Goal: Book appointment/travel/reservation

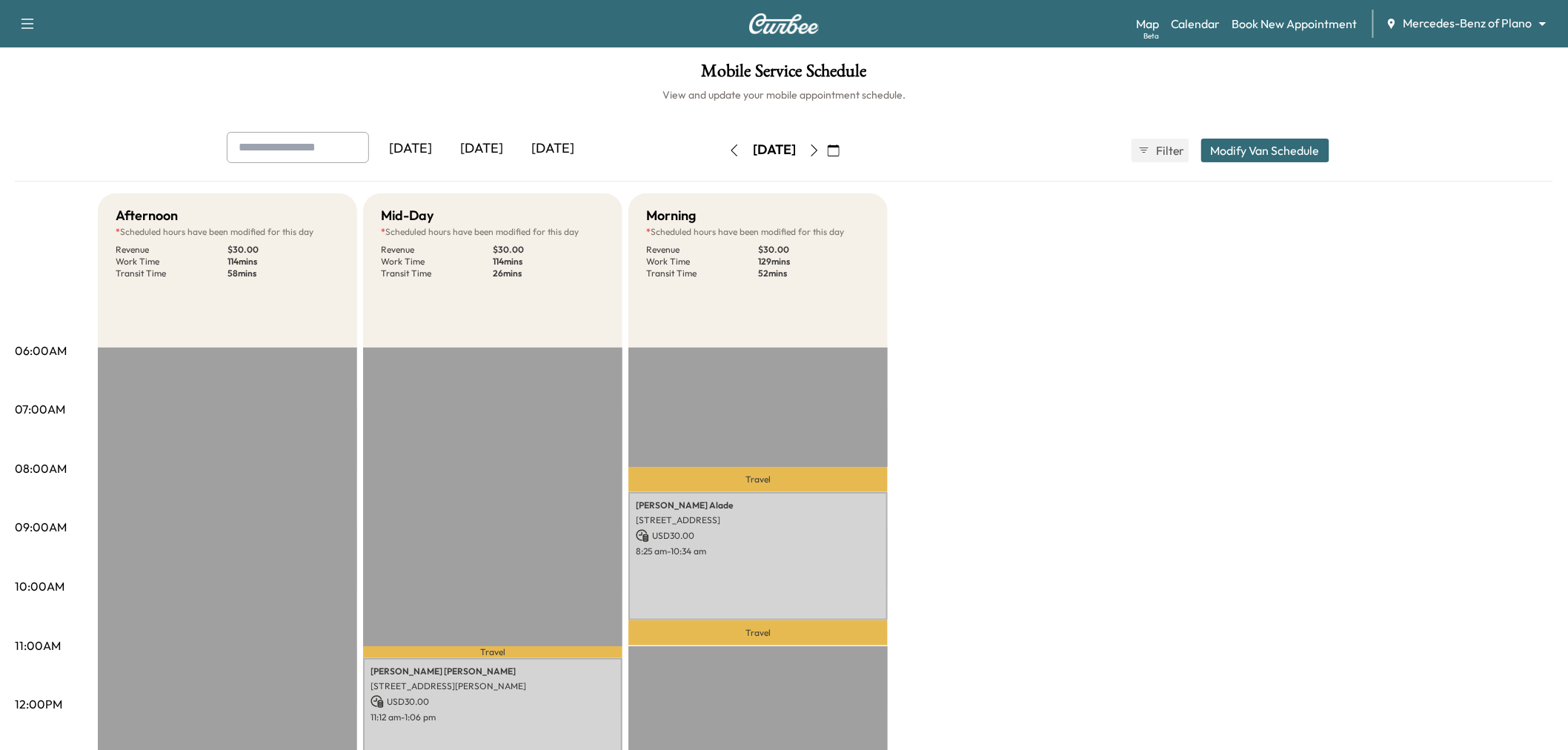
click at [820, 147] on icon "button" at bounding box center [815, 150] width 12 height 12
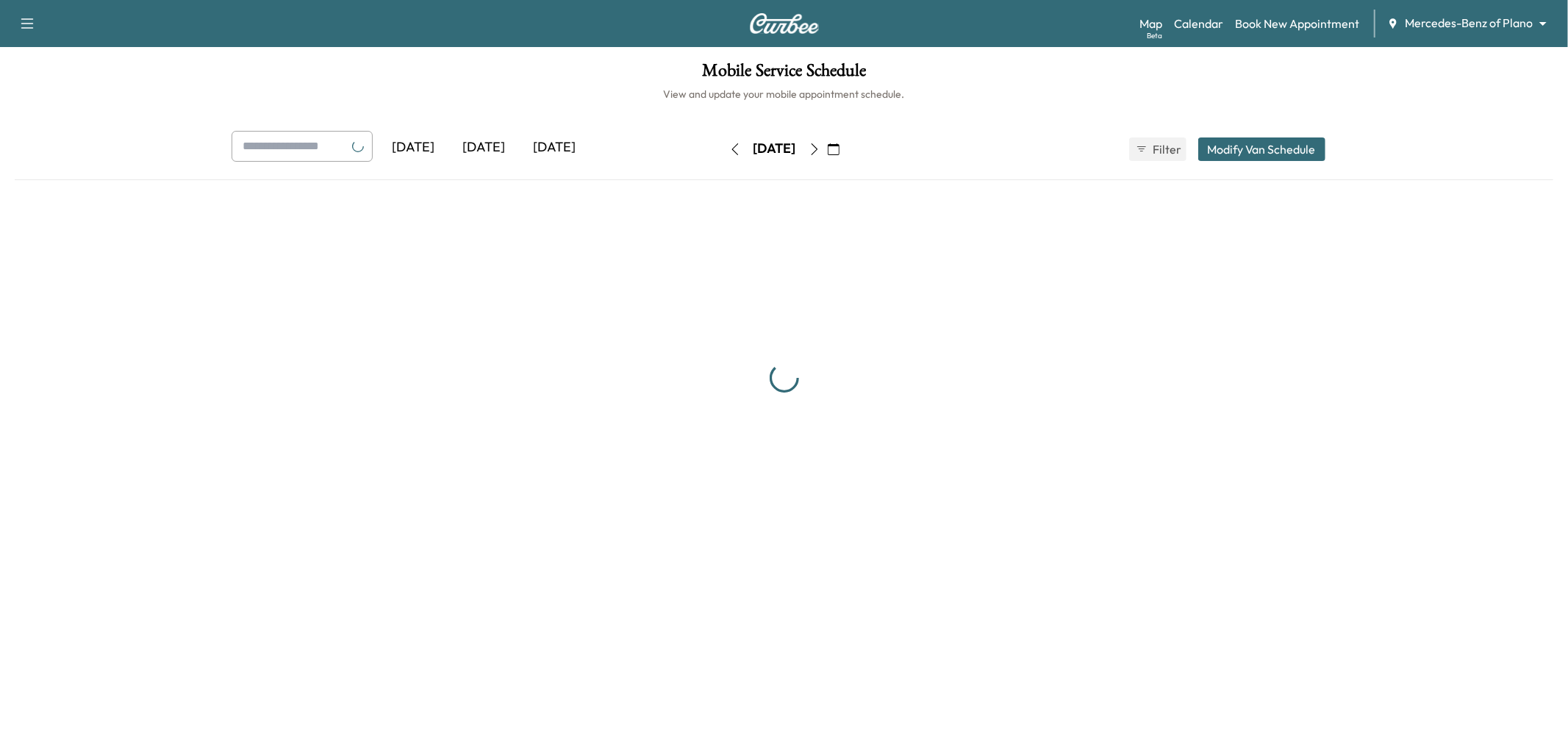
click at [821, 145] on icon "button" at bounding box center [815, 149] width 12 height 12
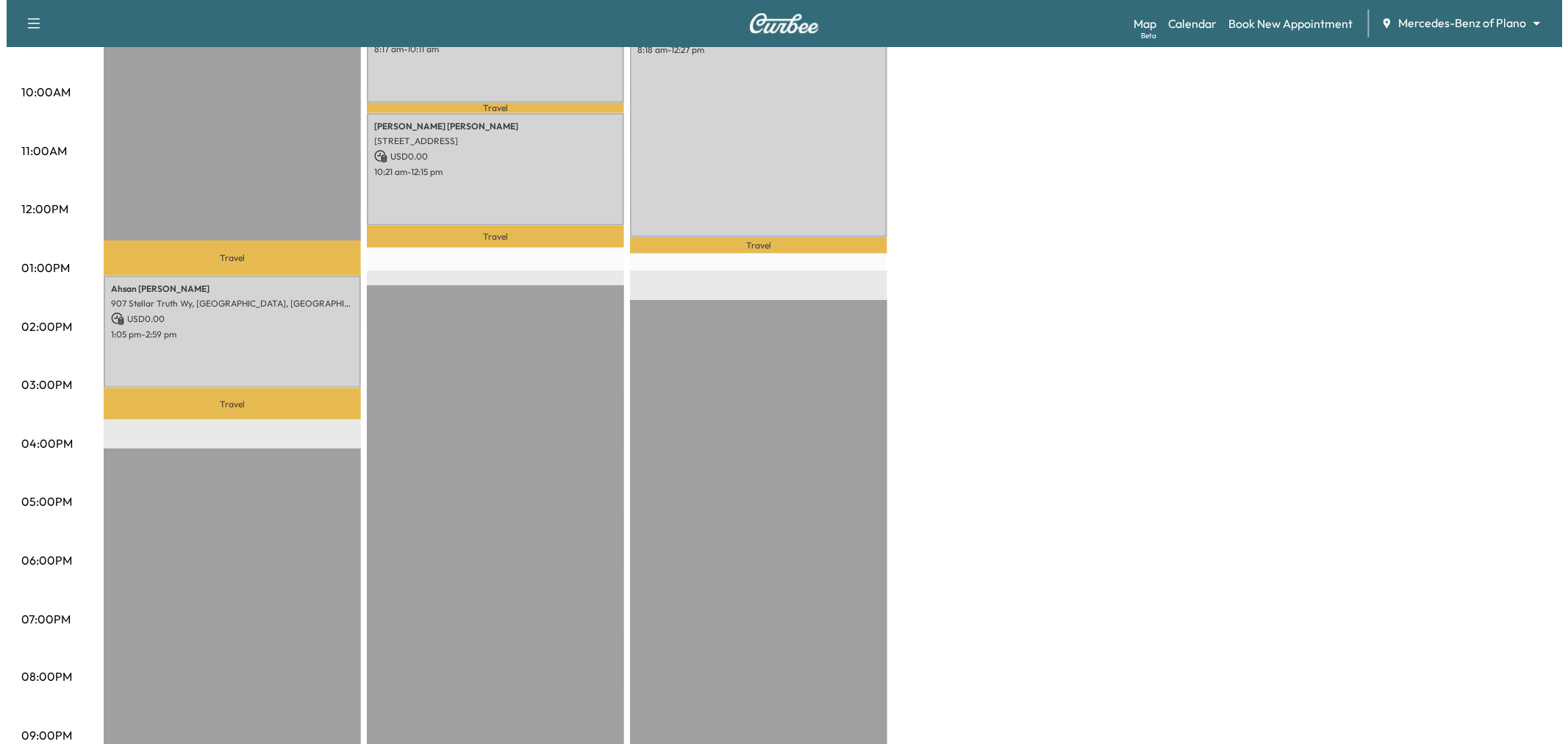
scroll to position [244, 0]
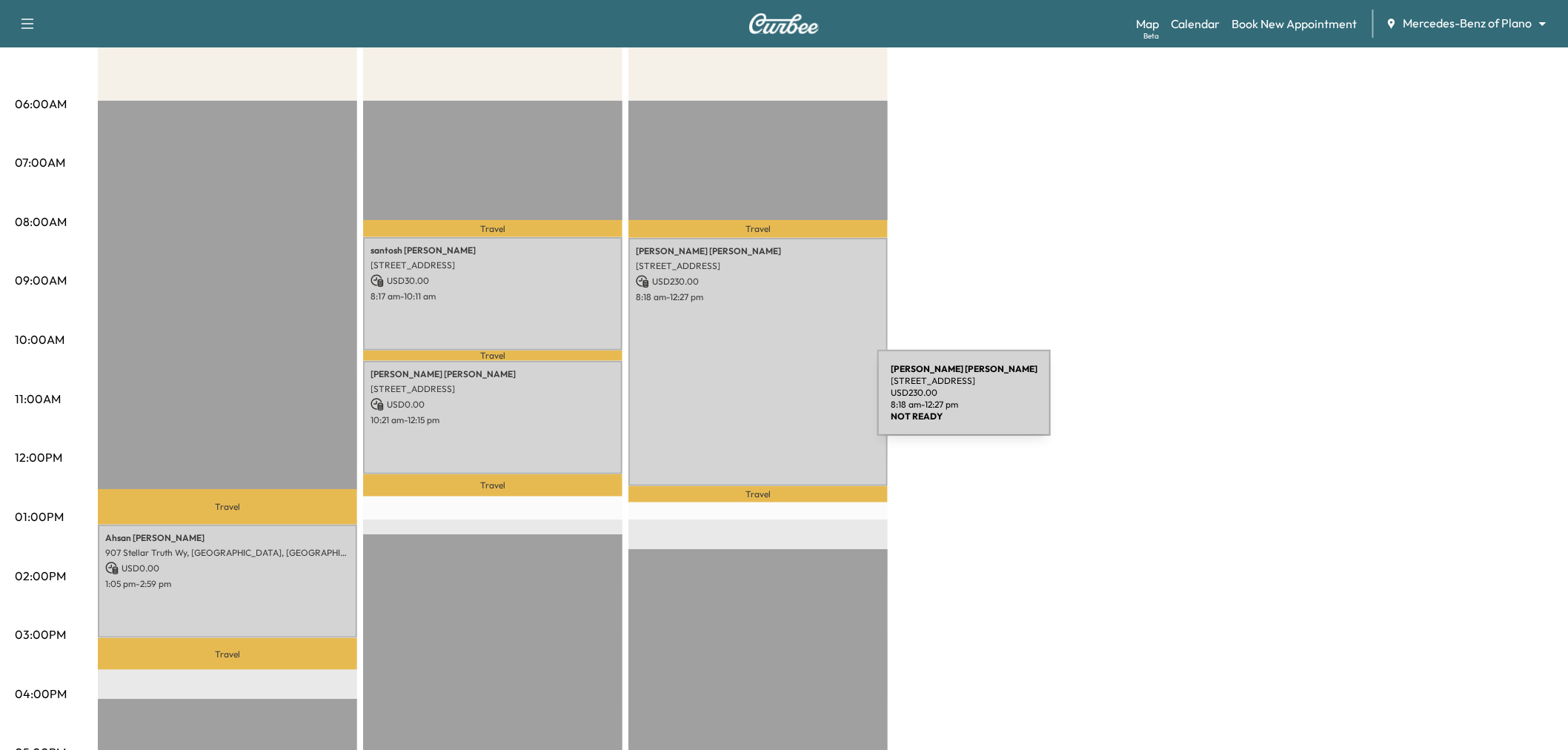
click at [766, 402] on div "[PERSON_NAME] [STREET_ADDRESS] USD 230.00 8:18 am - 12:27 pm" at bounding box center [757, 362] width 259 height 248
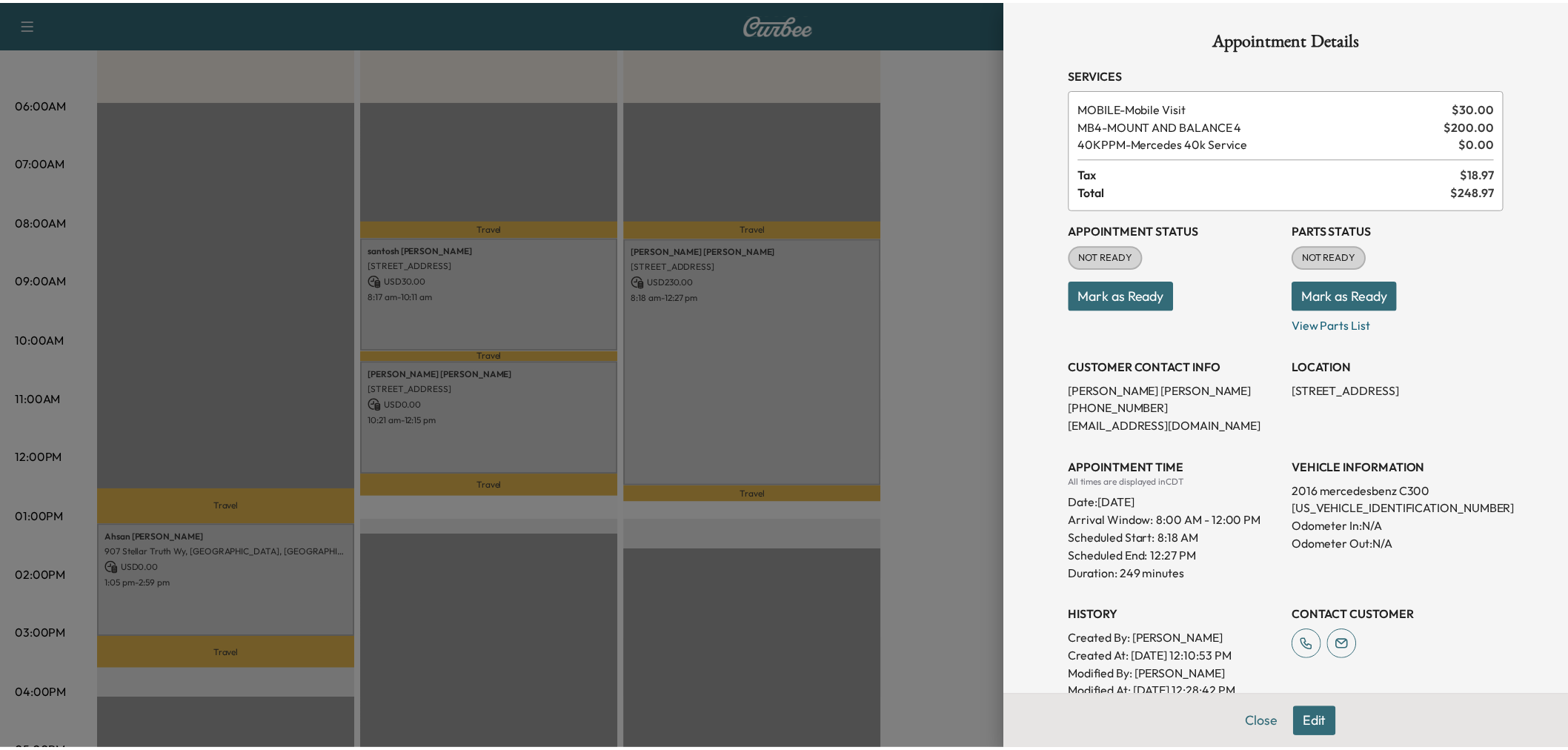
scroll to position [82, 0]
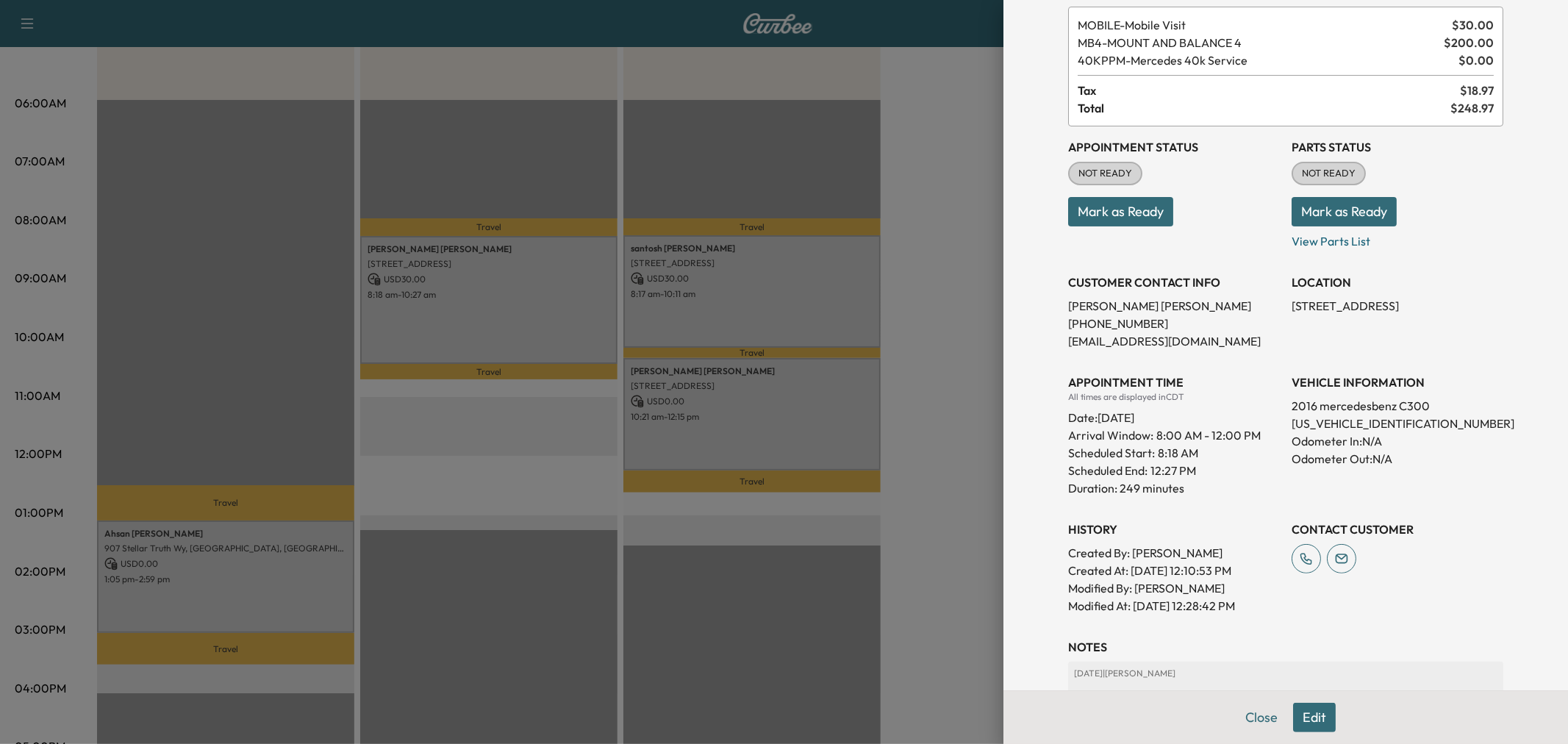
click at [957, 159] on div at bounding box center [784, 372] width 1568 height 744
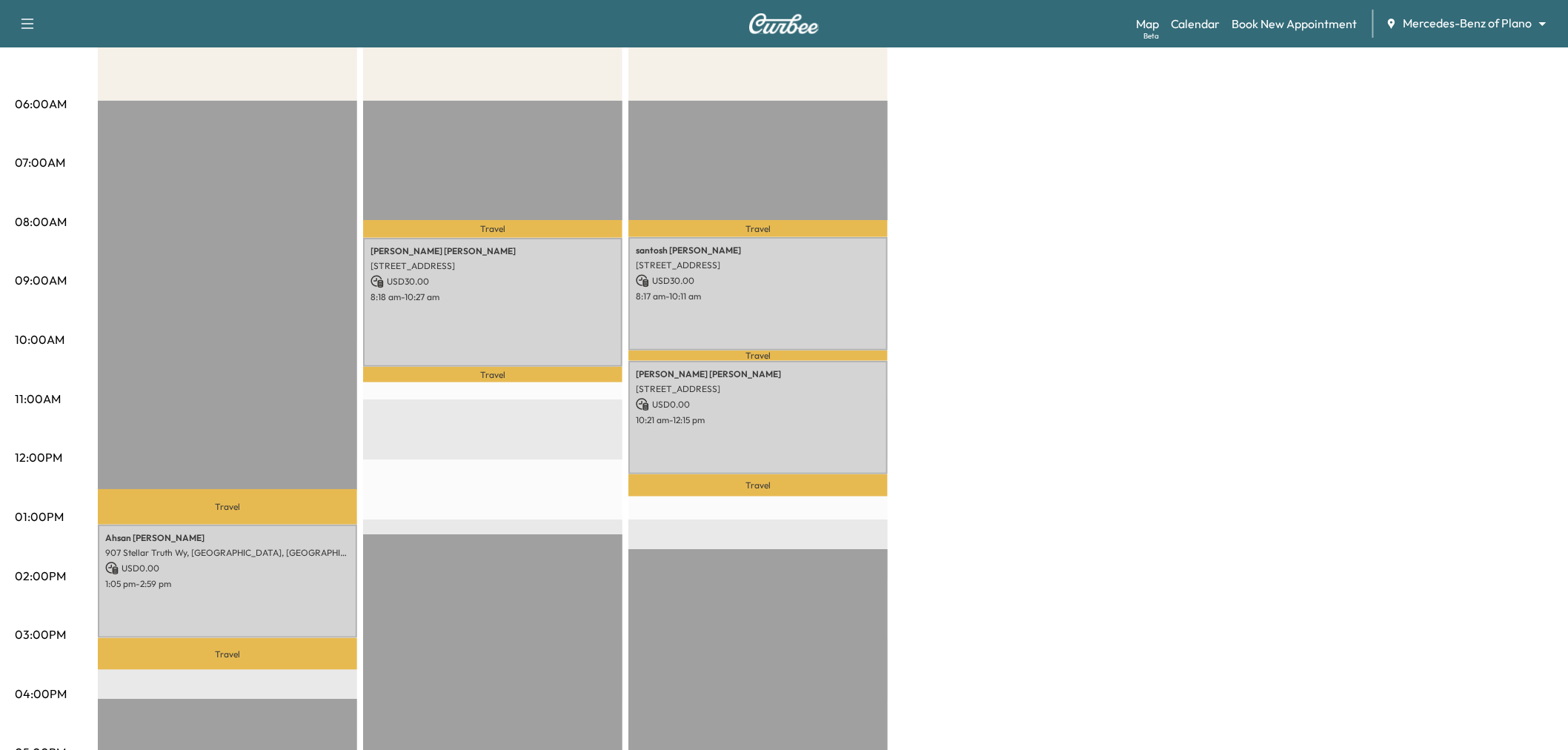
scroll to position [0, 0]
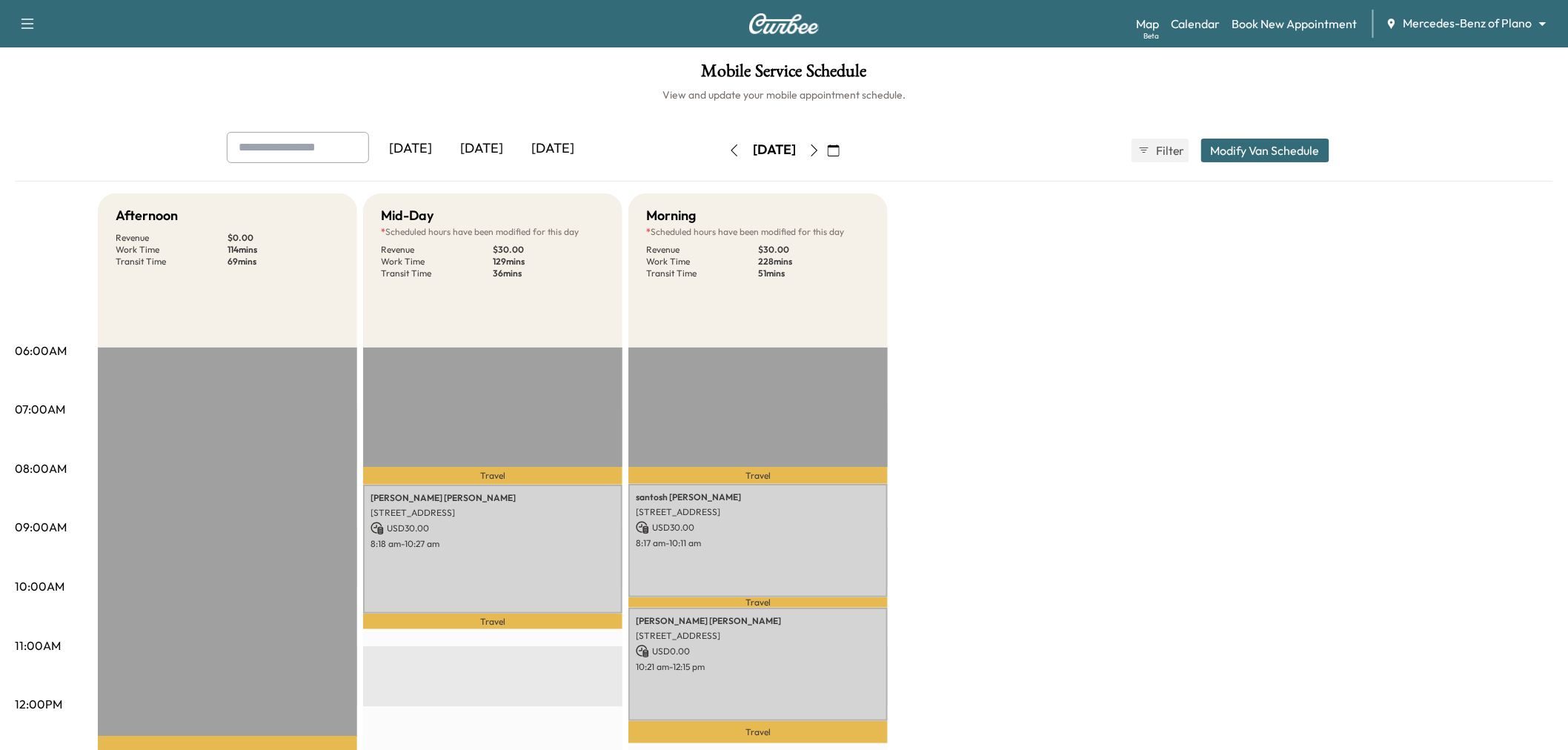
click at [565, 142] on div "[DATE]" at bounding box center [552, 148] width 71 height 34
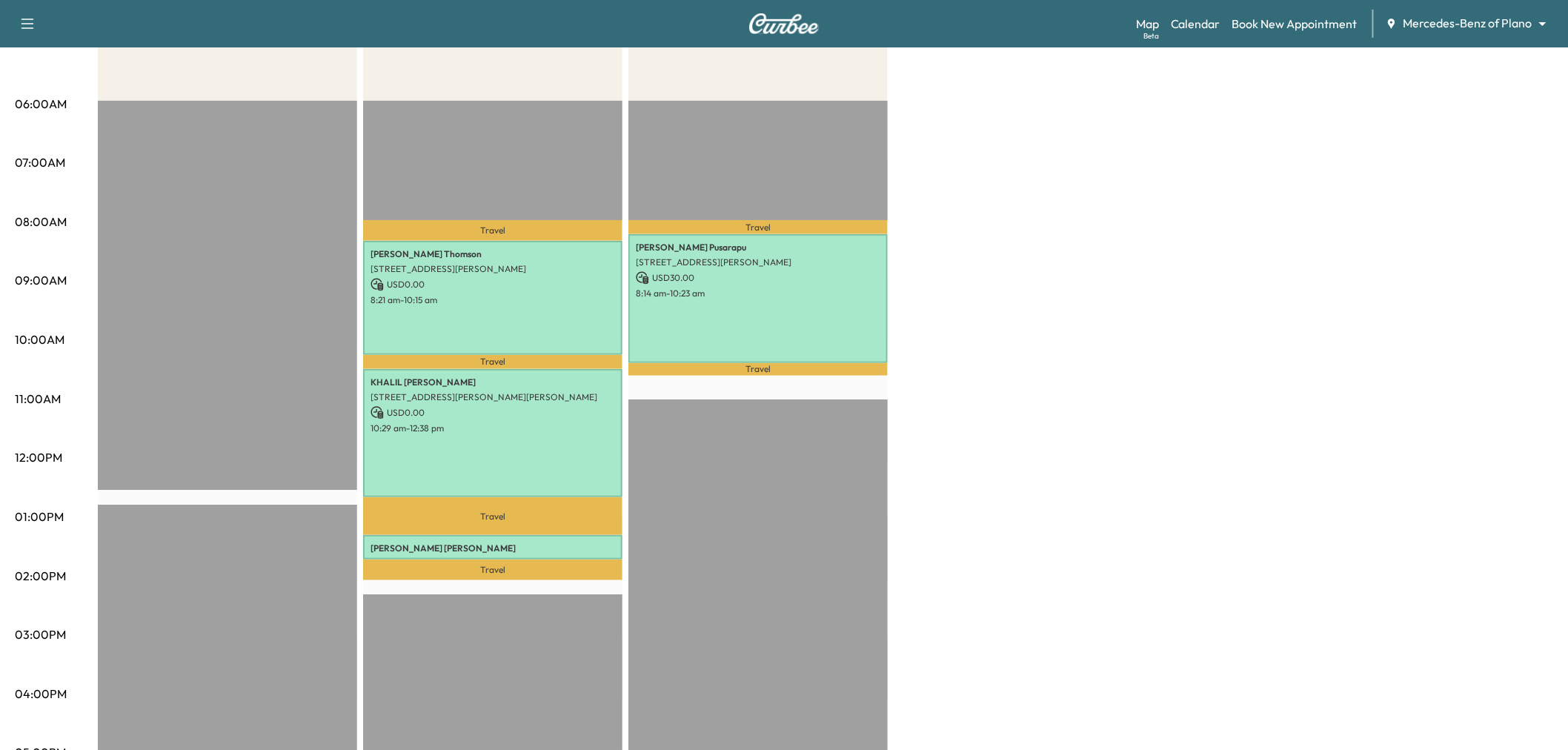
scroll to position [411, 0]
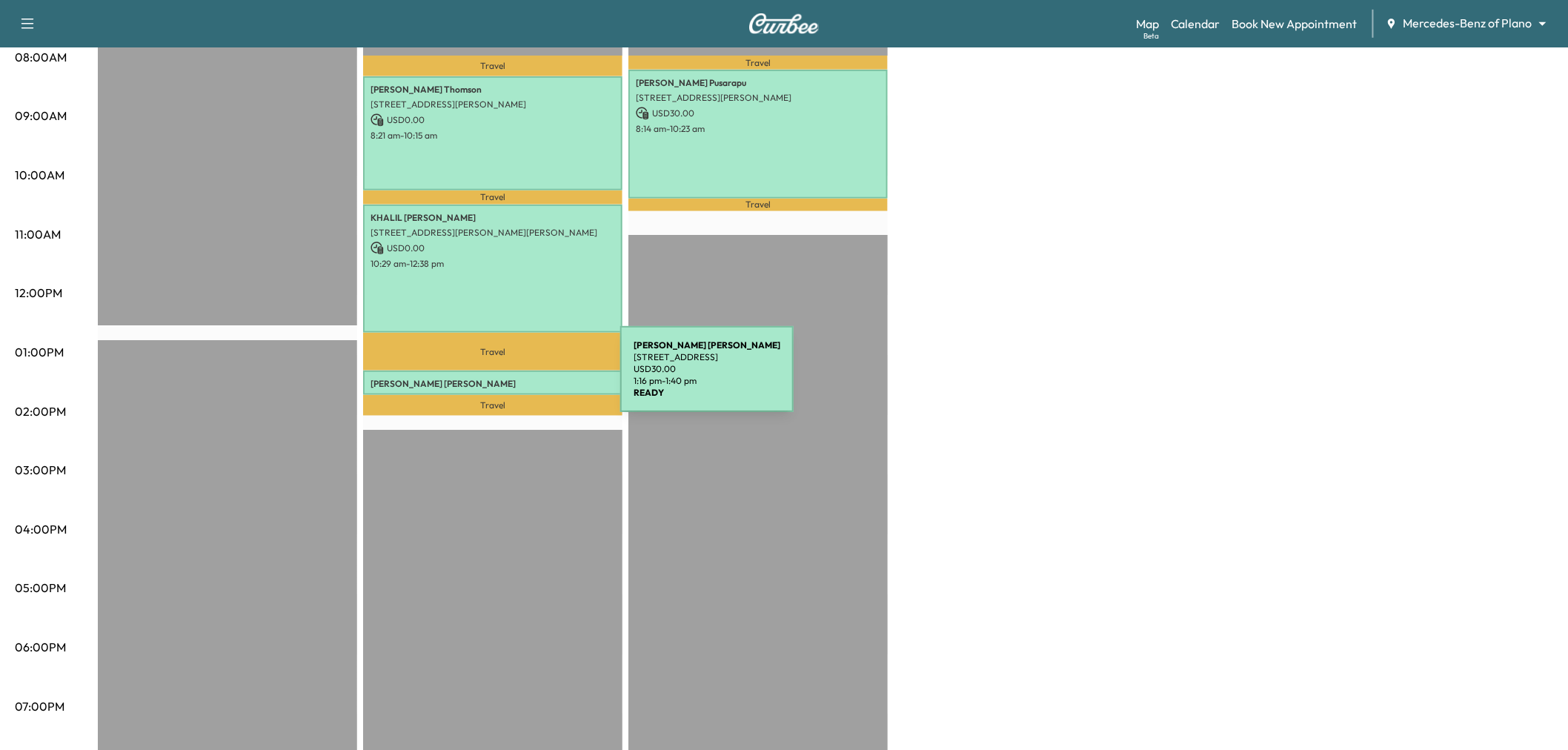
click at [509, 378] on p "[PERSON_NAME]" at bounding box center [493, 384] width 244 height 12
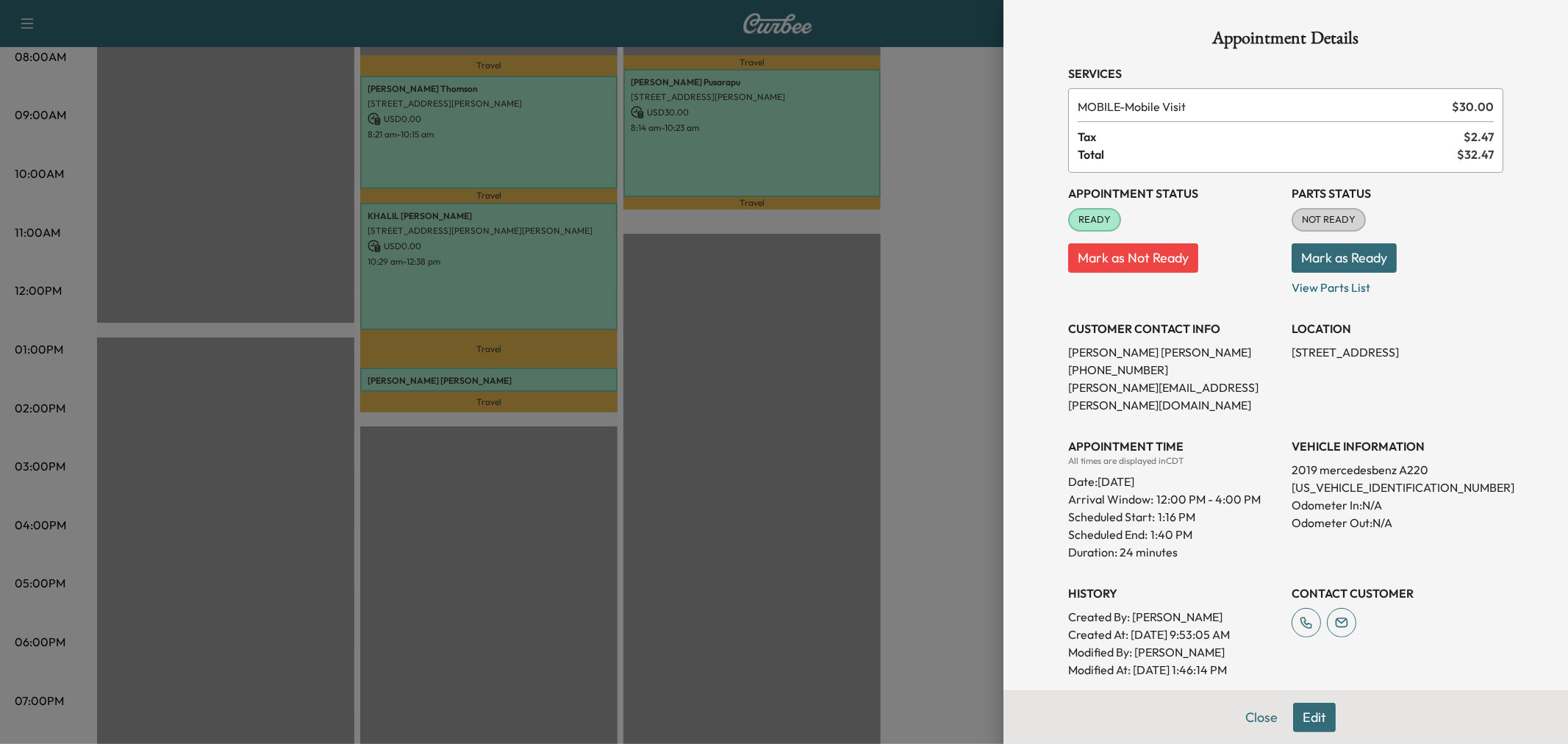
click at [505, 375] on div at bounding box center [784, 372] width 1568 height 744
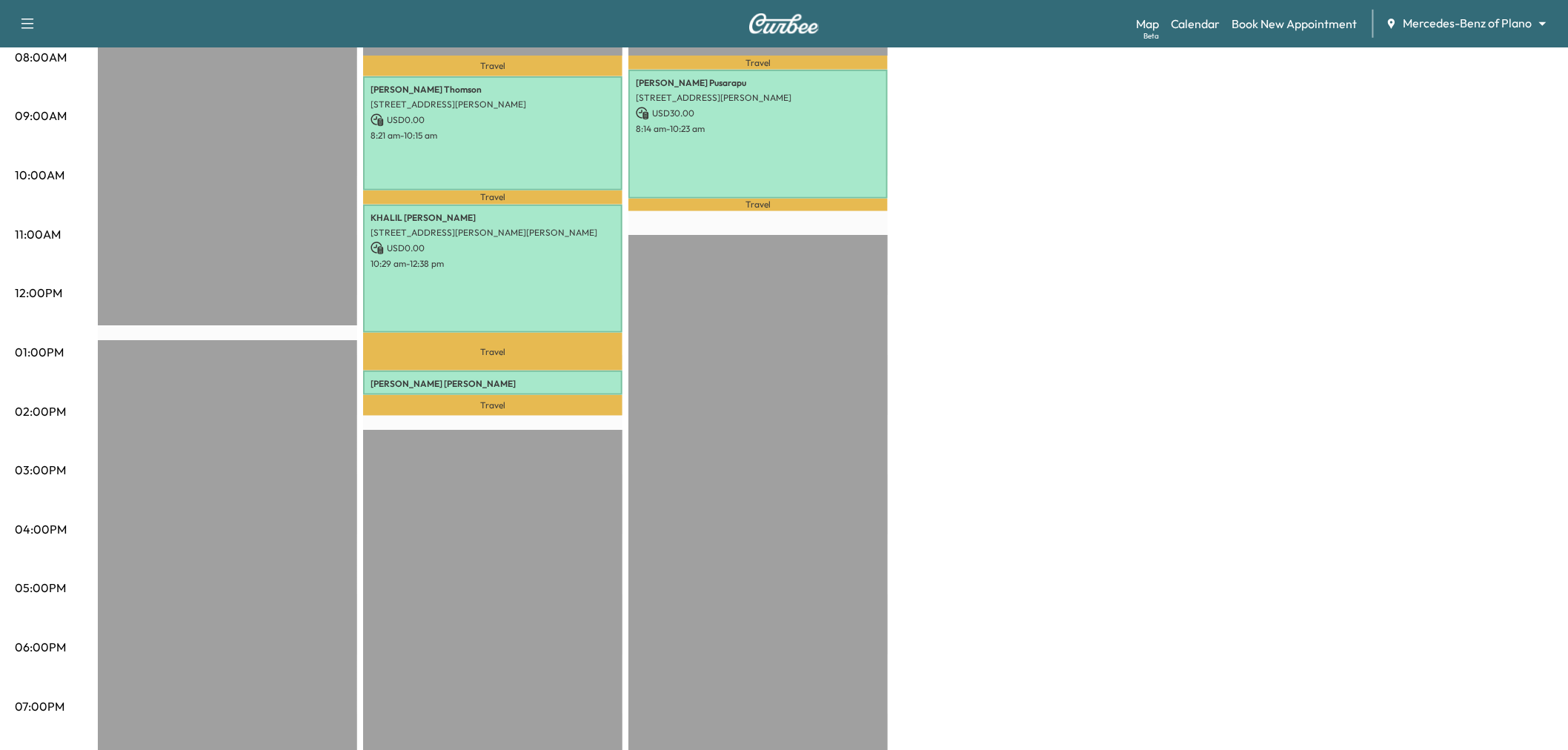
click at [534, 343] on p "Travel" at bounding box center [492, 351] width 259 height 38
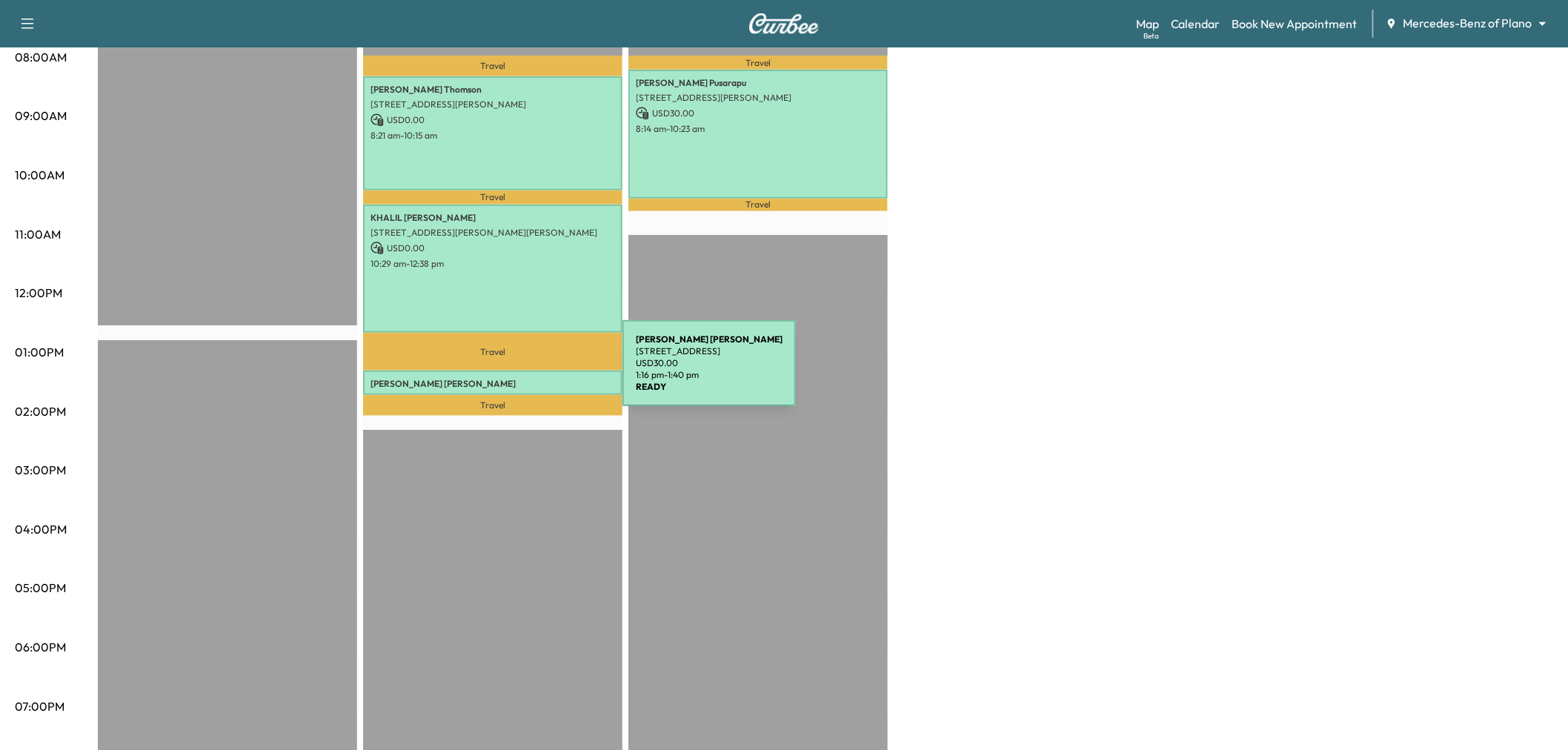
click at [511, 378] on p "[PERSON_NAME]" at bounding box center [493, 384] width 244 height 12
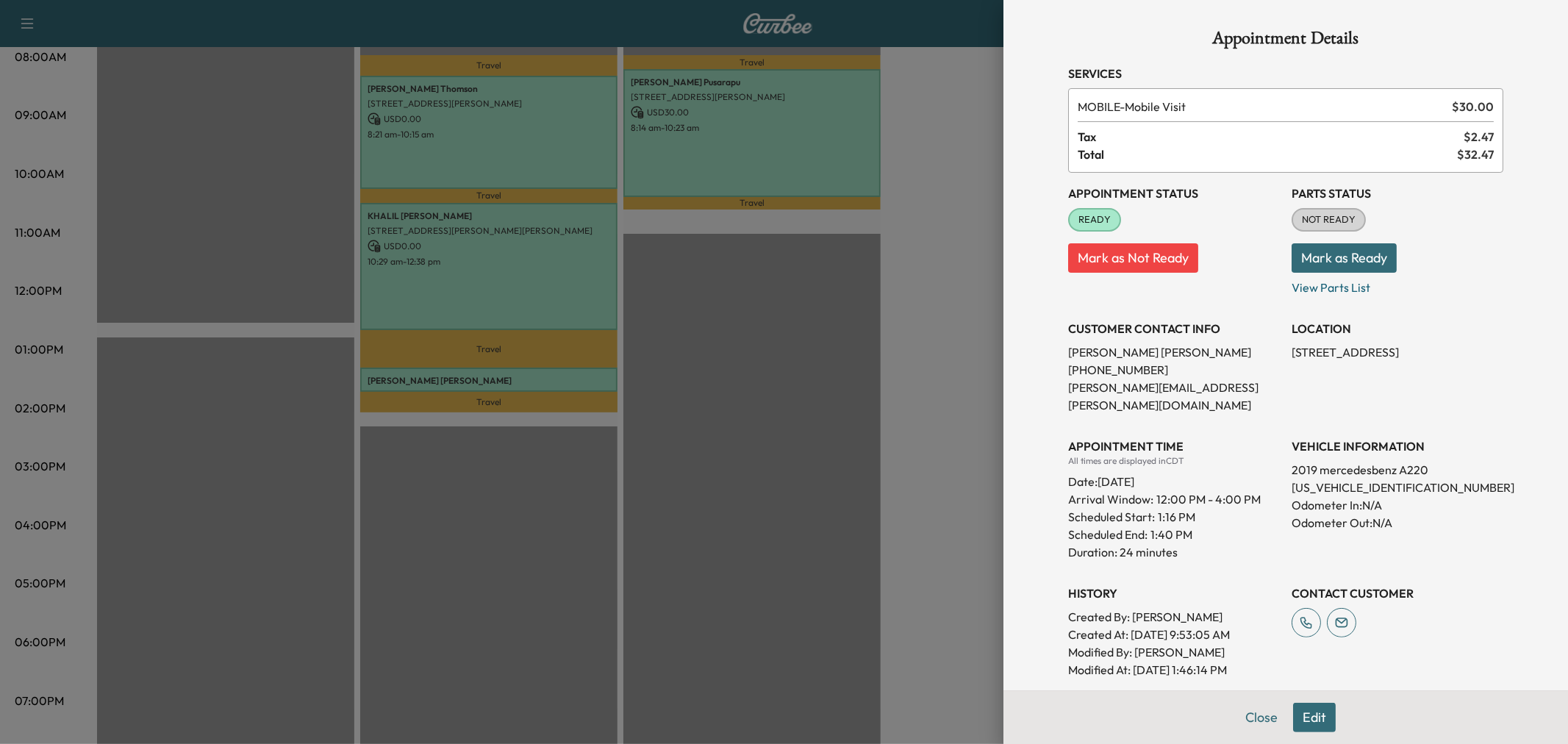
click at [560, 290] on div at bounding box center [784, 372] width 1568 height 744
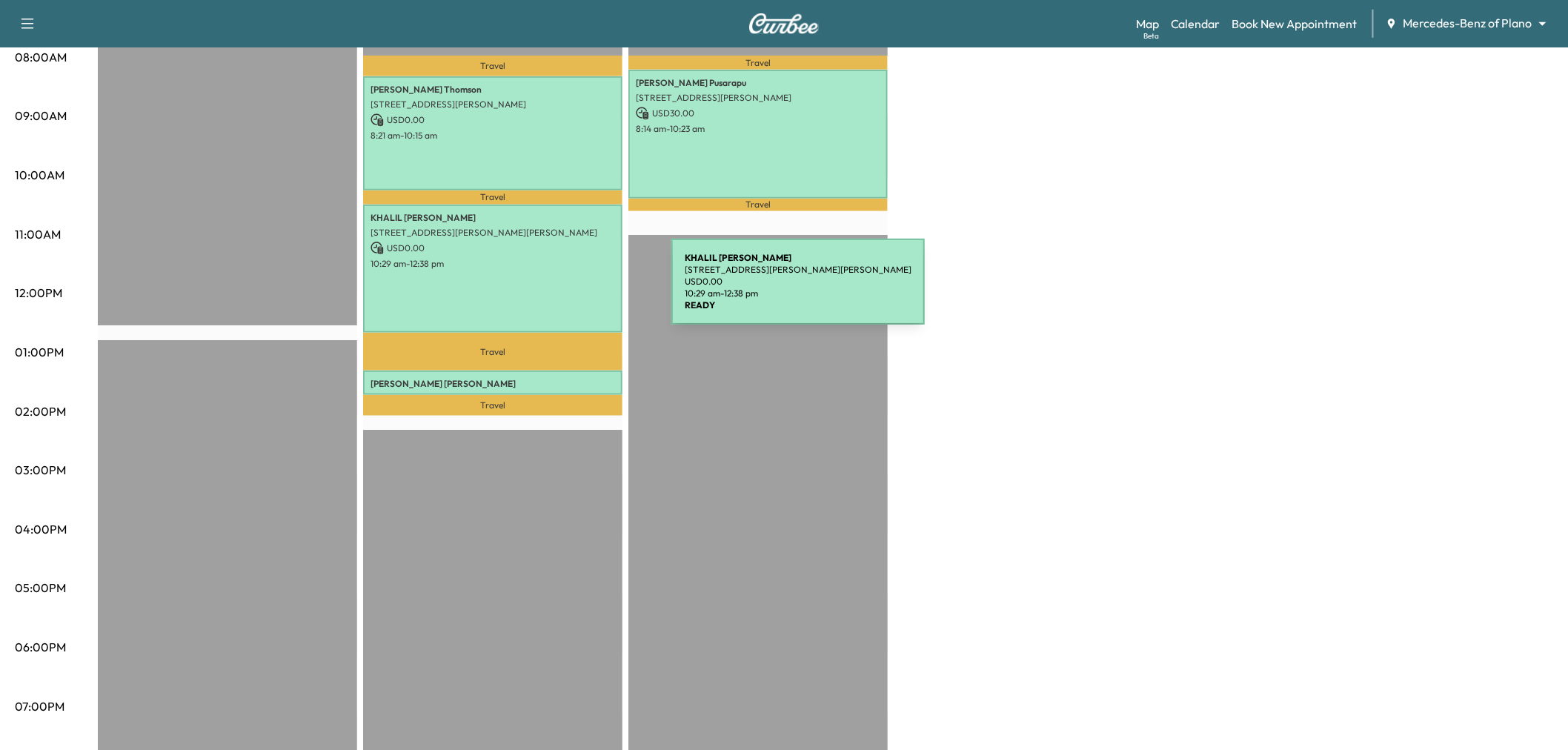
scroll to position [329, 0]
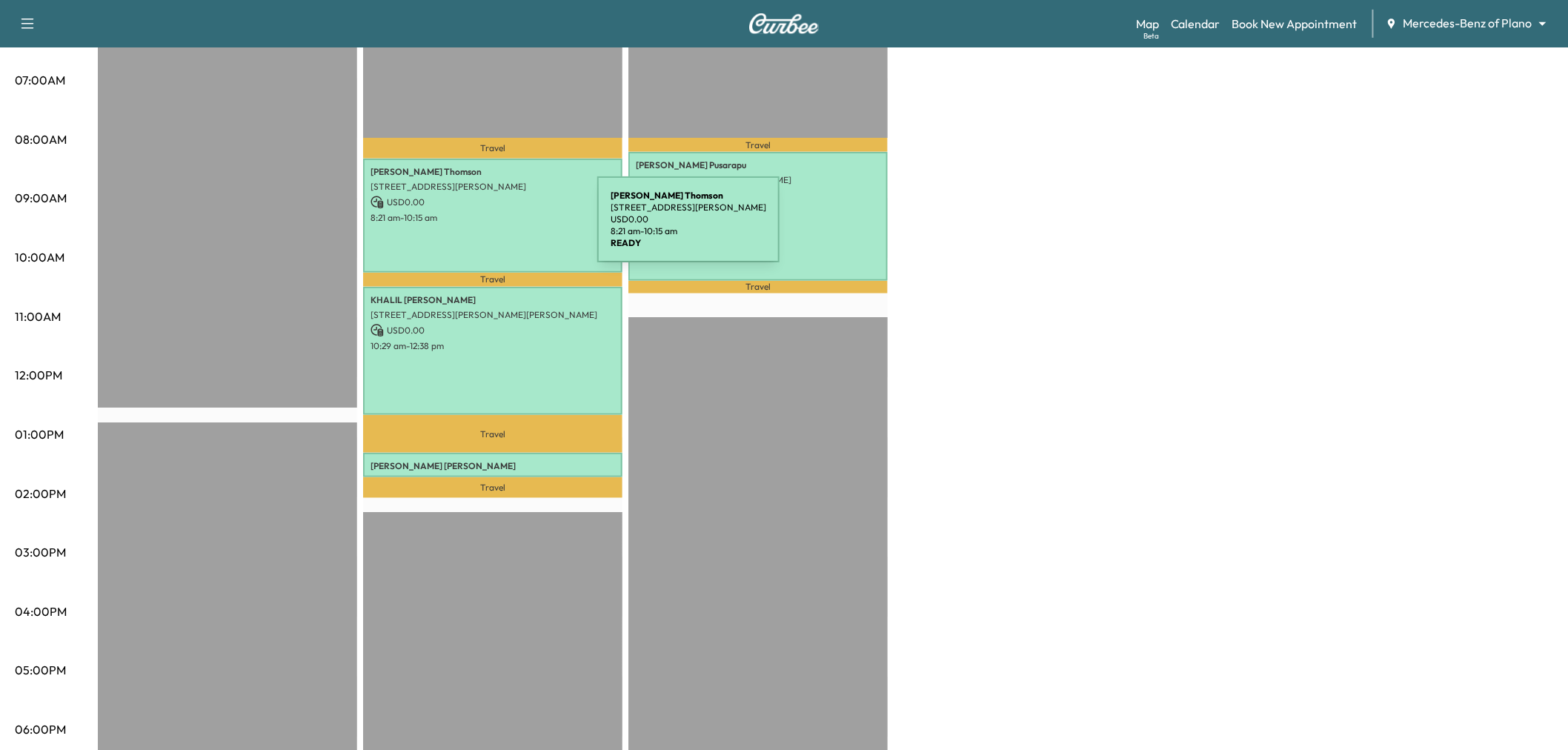
click at [478, 203] on p "USD 0.00" at bounding box center [493, 203] width 244 height 14
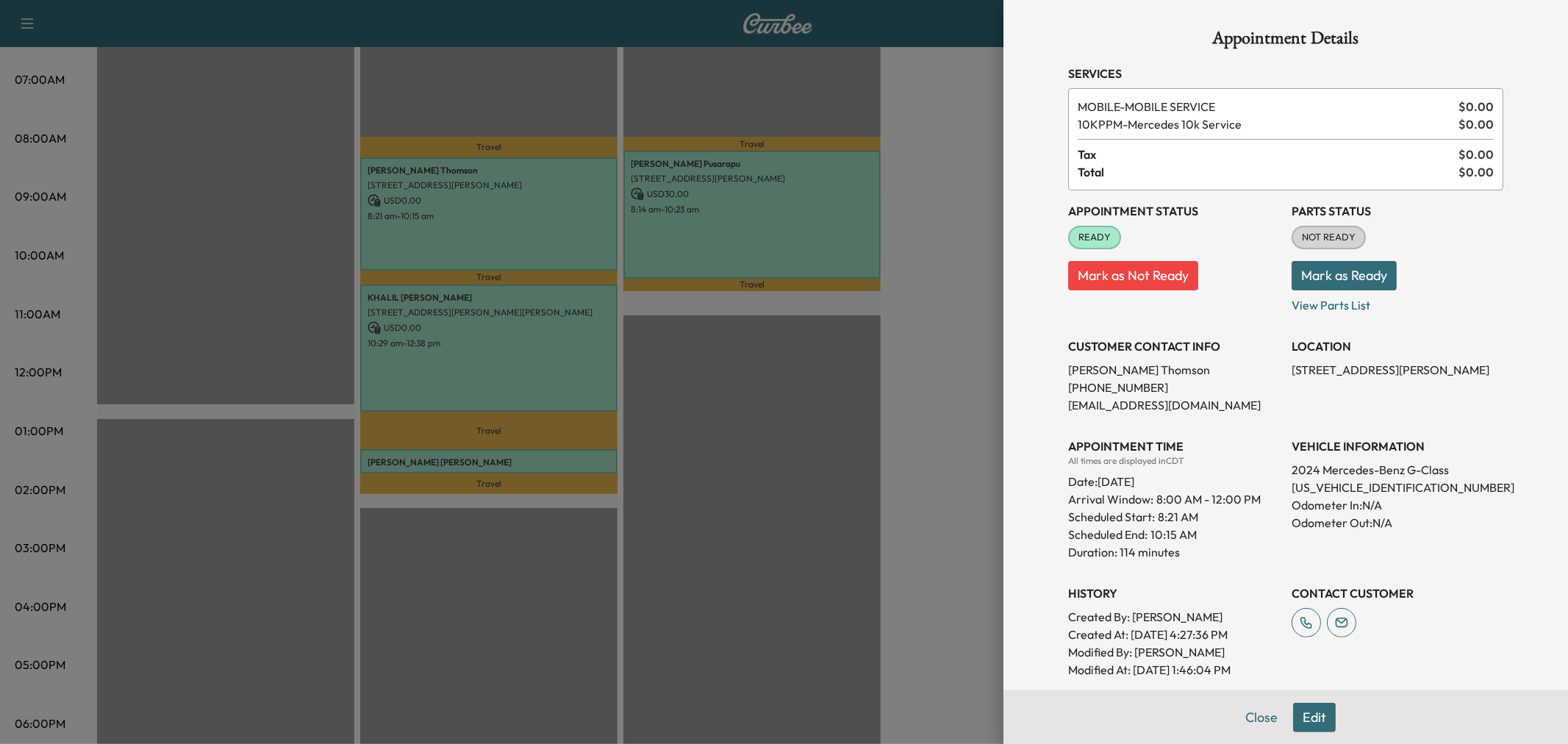
click at [537, 357] on div at bounding box center [784, 372] width 1568 height 744
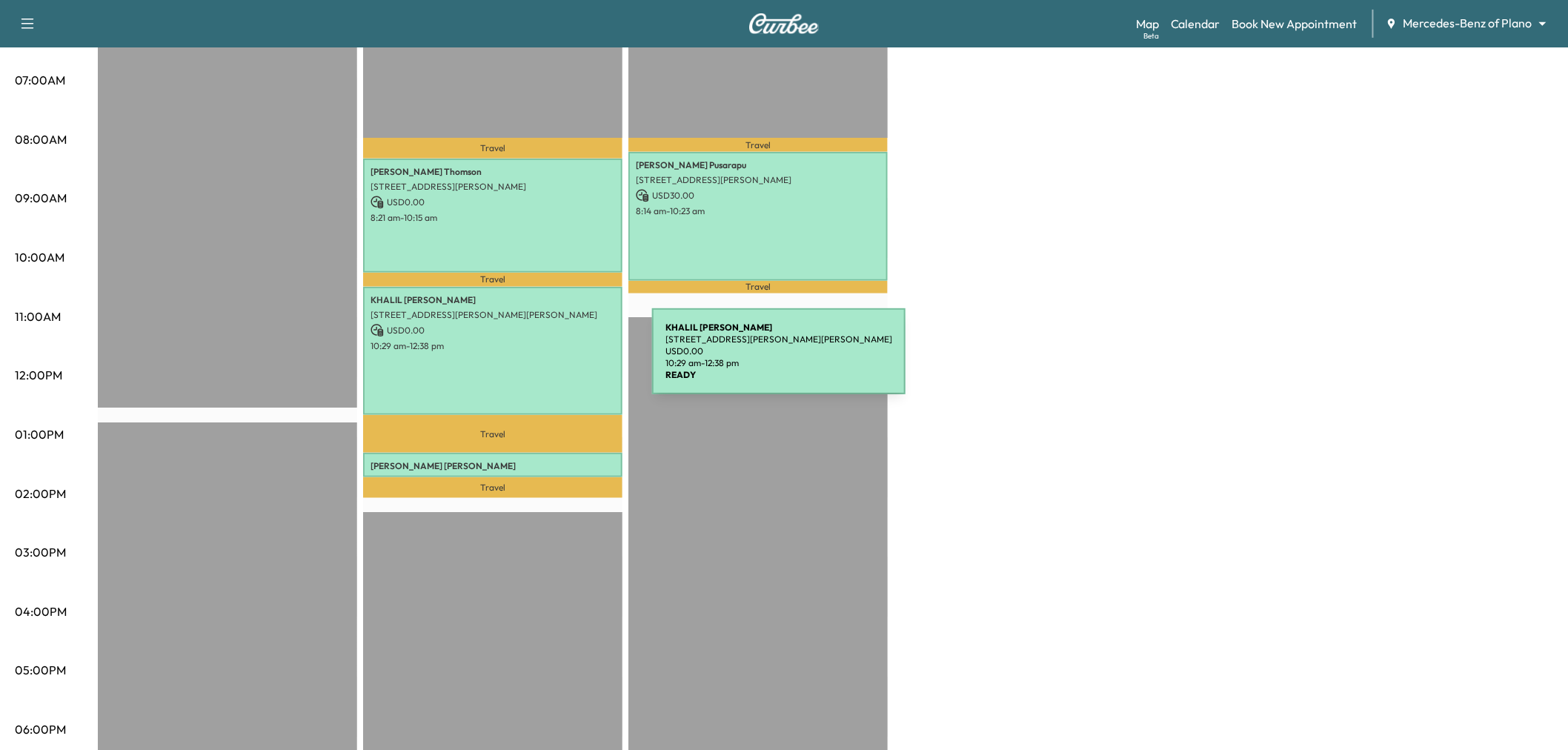
click at [541, 360] on div "[PERSON_NAME] [STREET_ADDRESS][PERSON_NAME][PERSON_NAME] USD 0.00 10:29 am - 12…" at bounding box center [492, 351] width 259 height 129
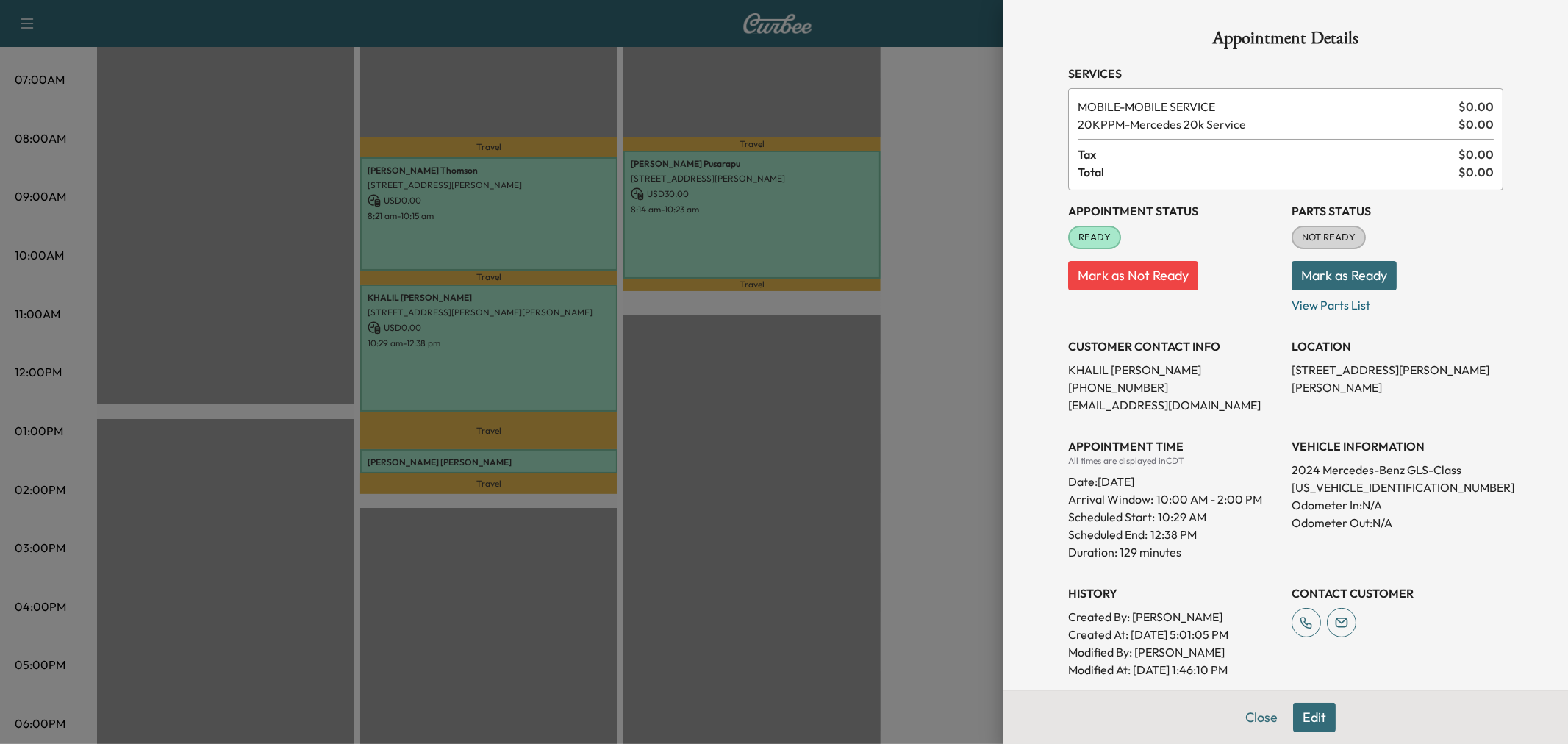
click at [537, 357] on div at bounding box center [784, 372] width 1568 height 744
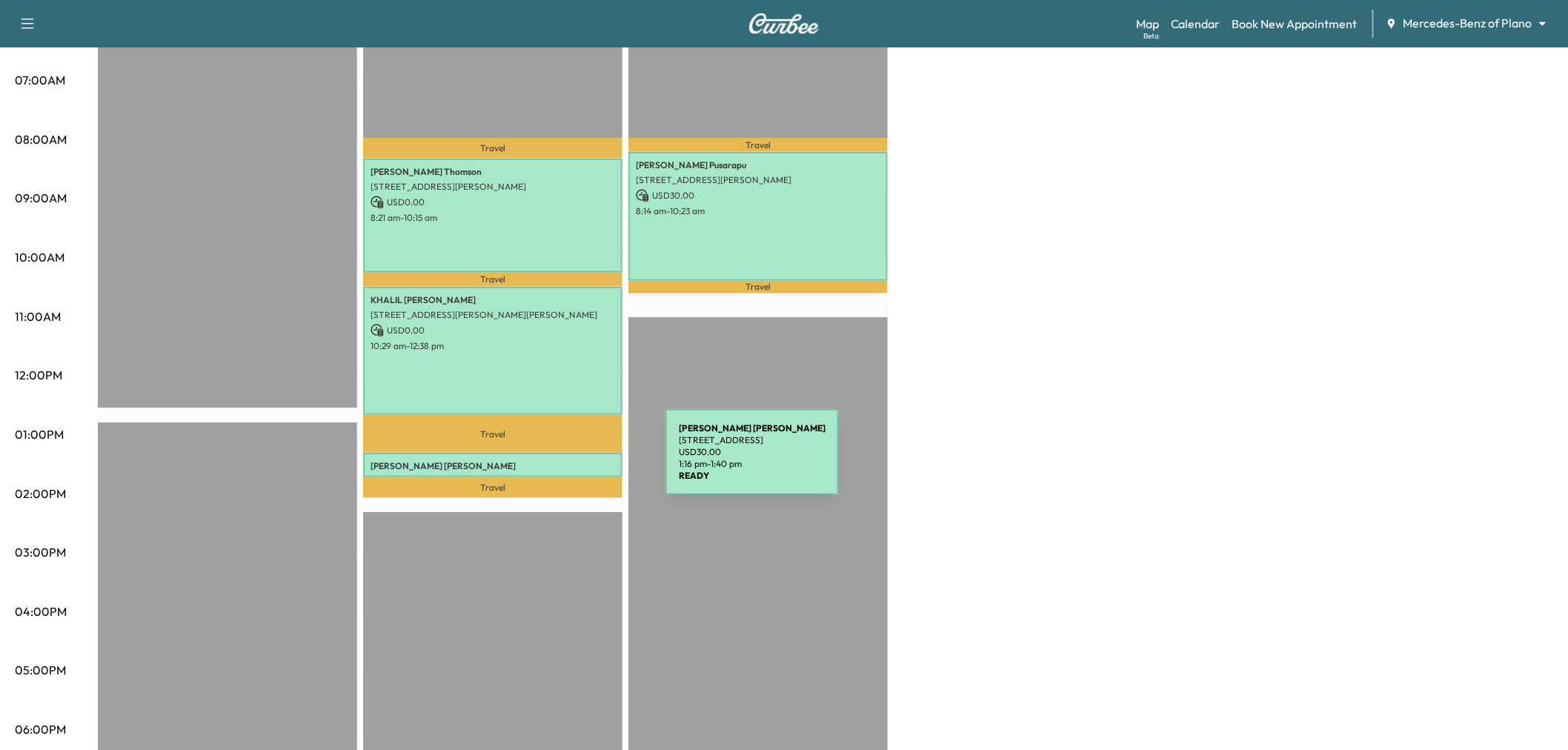
click at [555, 461] on p "[PERSON_NAME]" at bounding box center [493, 467] width 244 height 12
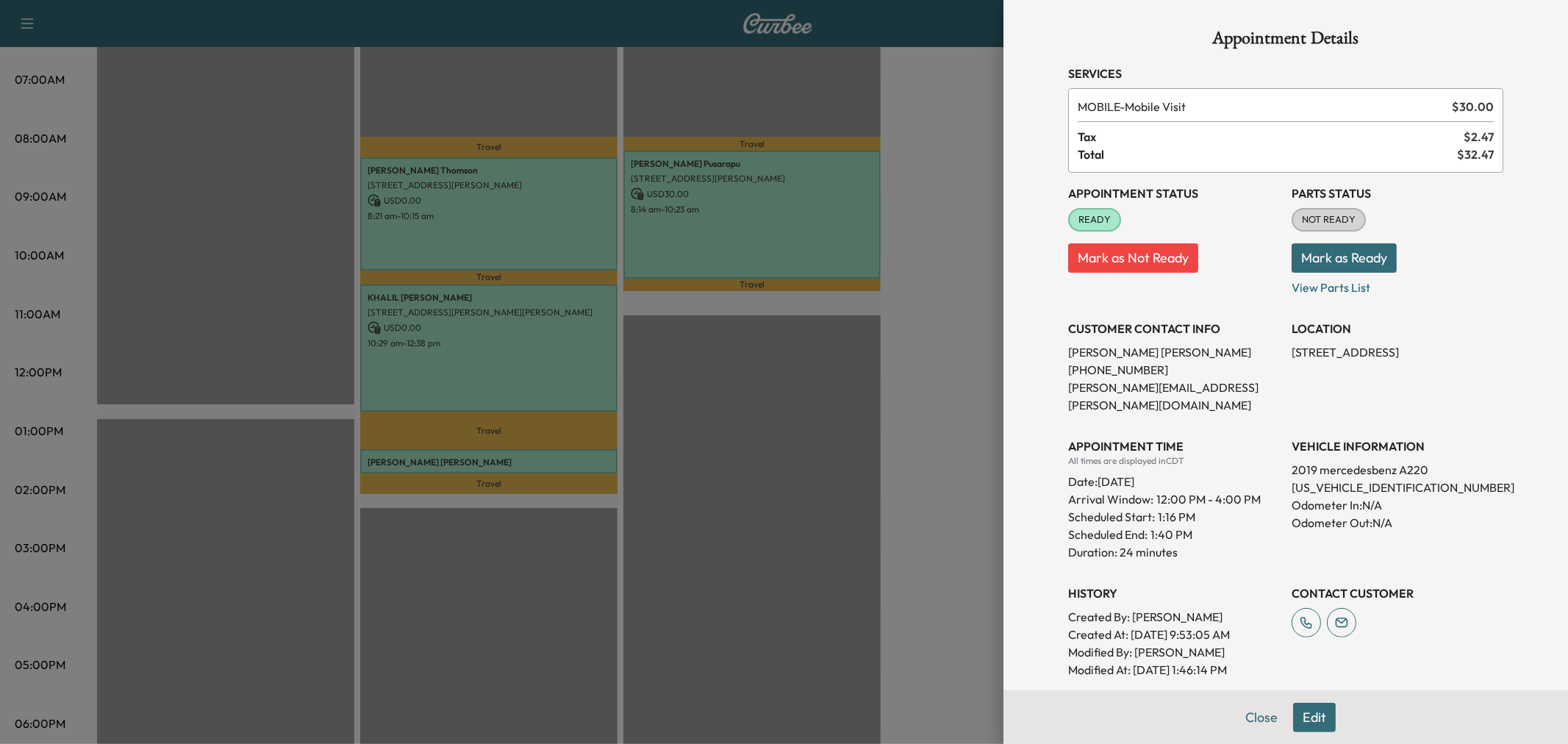
click at [550, 457] on div at bounding box center [784, 372] width 1568 height 744
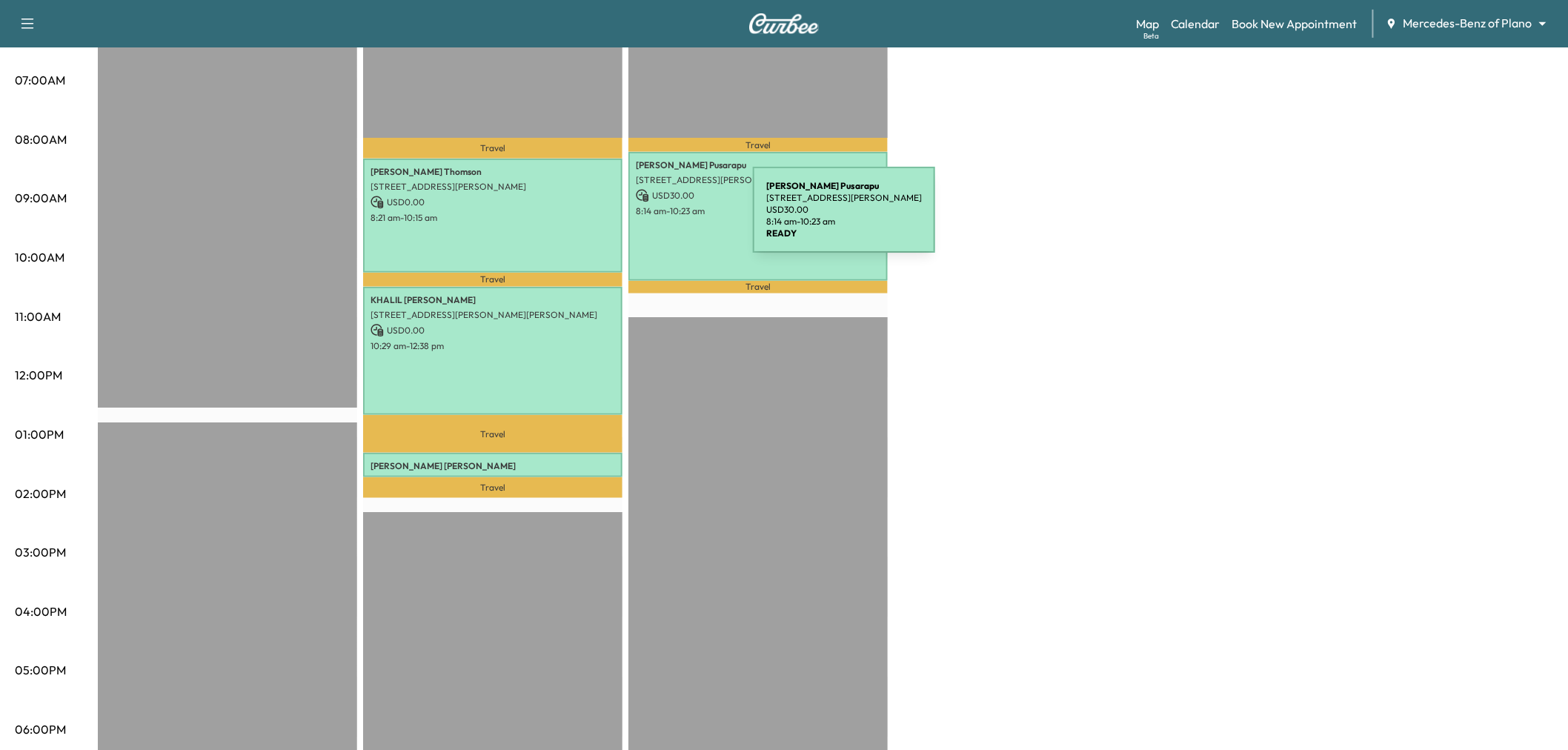
click at [653, 217] on div "[PERSON_NAME] [STREET_ADDRESS][PERSON_NAME] USD 30.00 8:14 am - 10:23 am" at bounding box center [757, 216] width 259 height 129
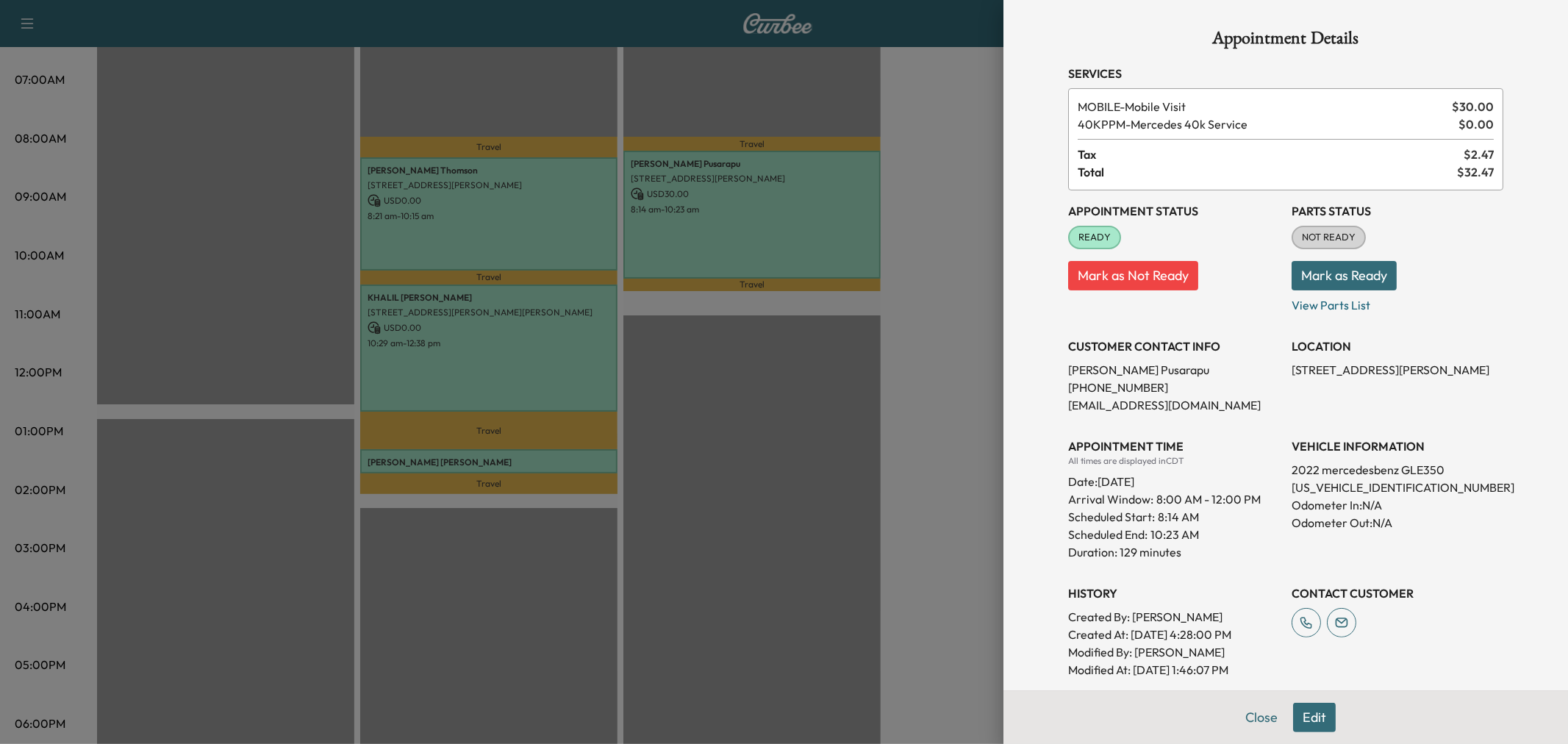
click at [653, 229] on div at bounding box center [784, 372] width 1568 height 744
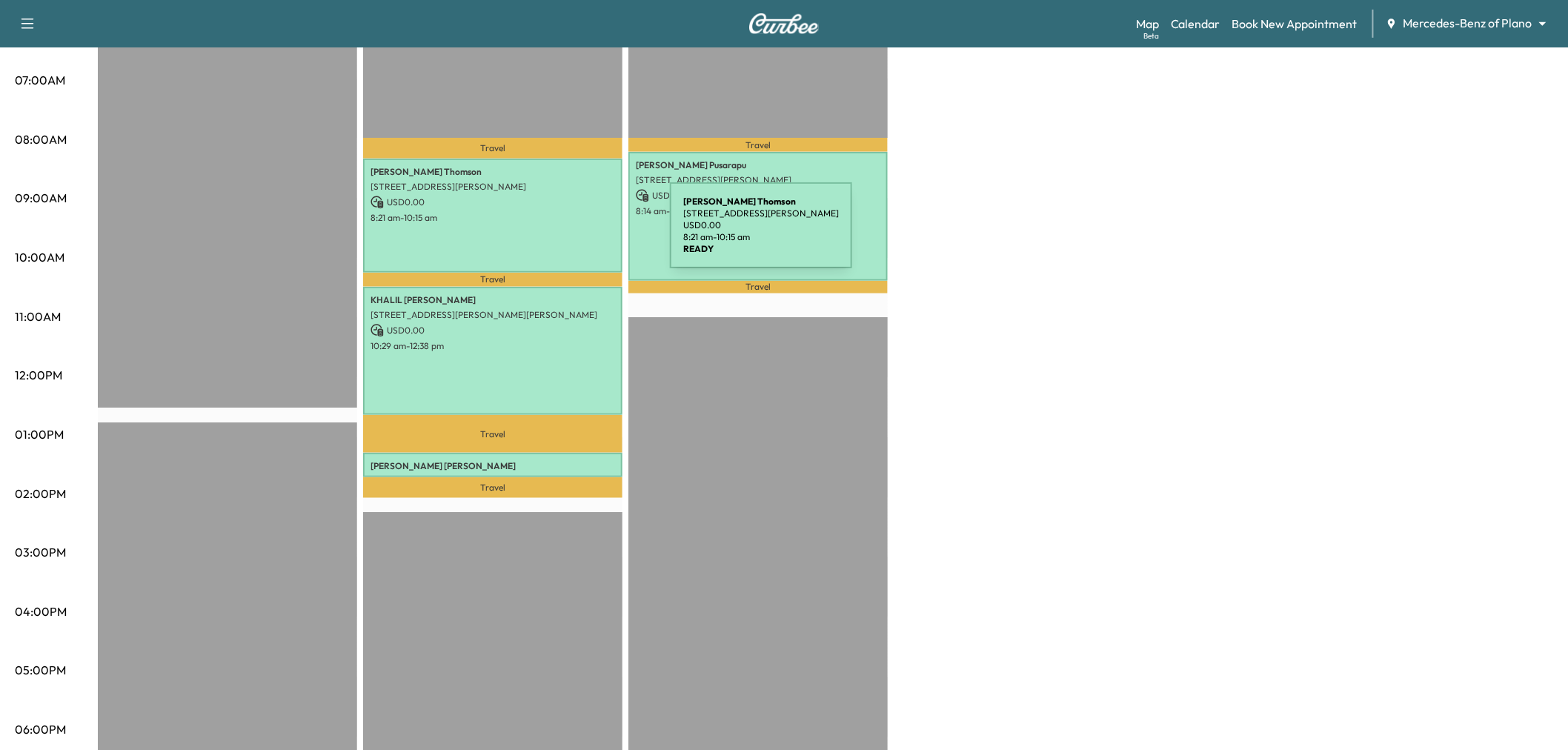
click at [559, 234] on div "[PERSON_NAME] [STREET_ADDRESS][PERSON_NAME] USD 0.00 8:21 am - 10:15 am" at bounding box center [492, 215] width 259 height 114
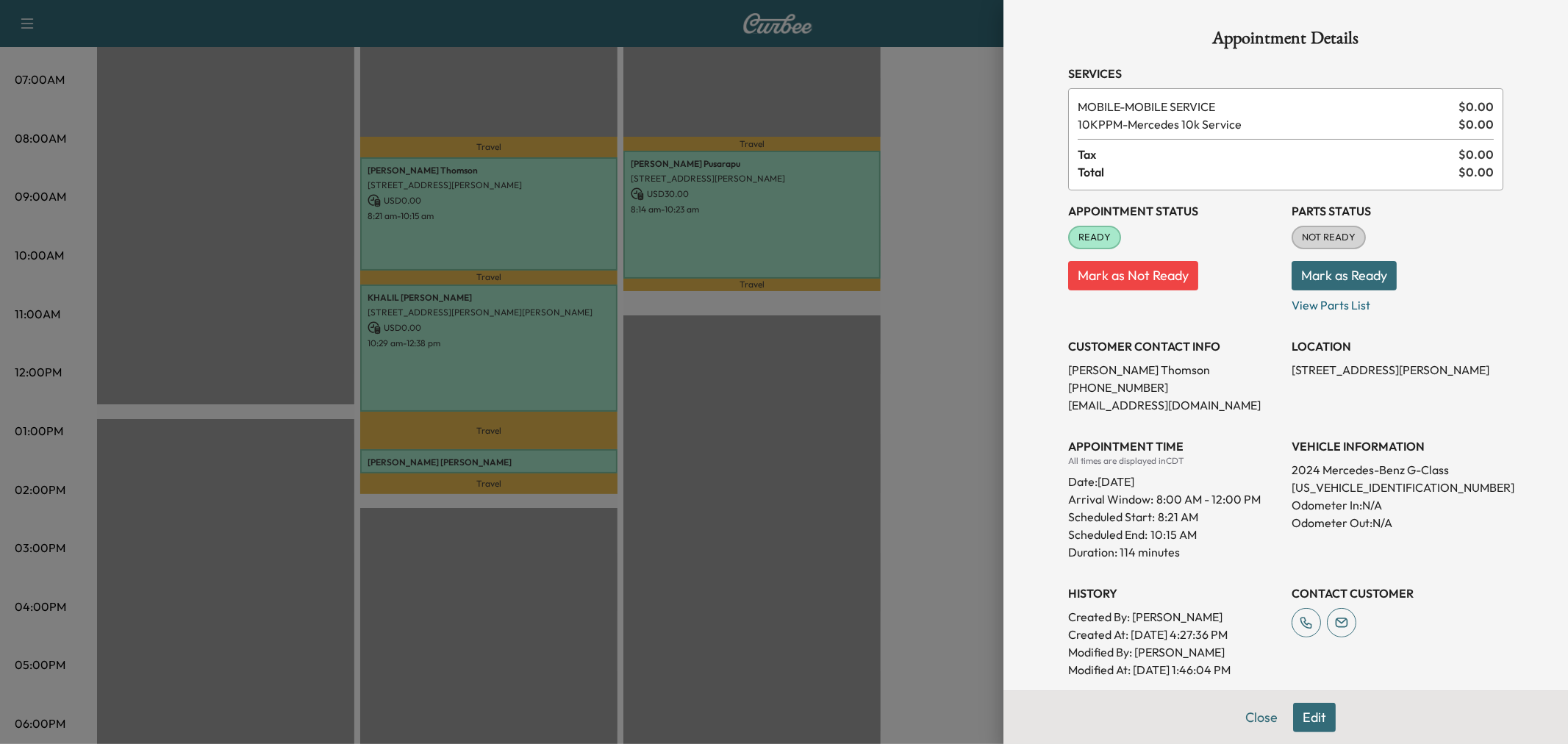
click at [546, 233] on div at bounding box center [784, 372] width 1568 height 744
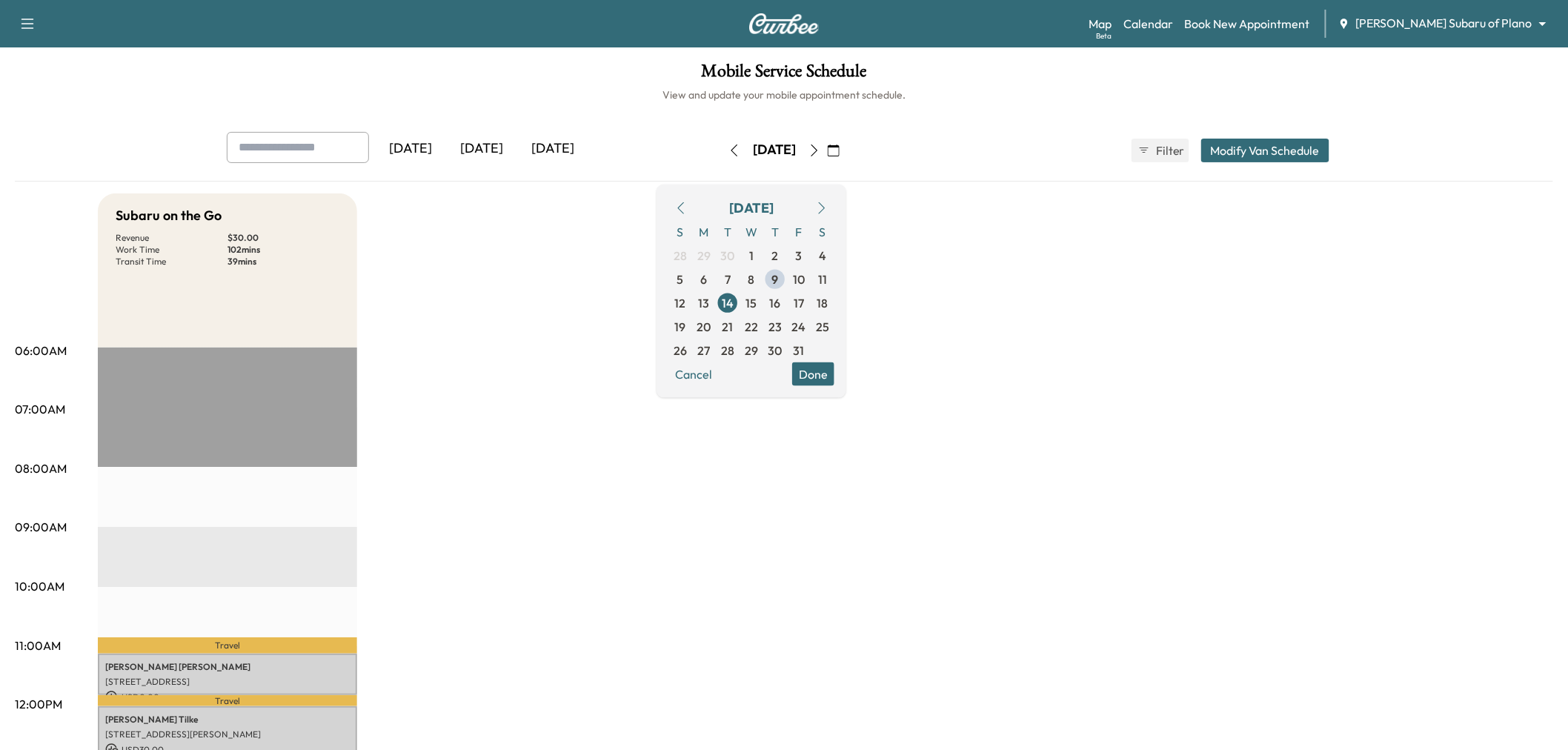
click at [887, 147] on div "[DATE] [DATE] [DATE] [DATE] October 2025 S M T W T F S 28 29 30 1 2 3 4 5 6 7 8…" at bounding box center [784, 150] width 1138 height 37
click at [840, 152] on icon "button" at bounding box center [834, 150] width 12 height 12
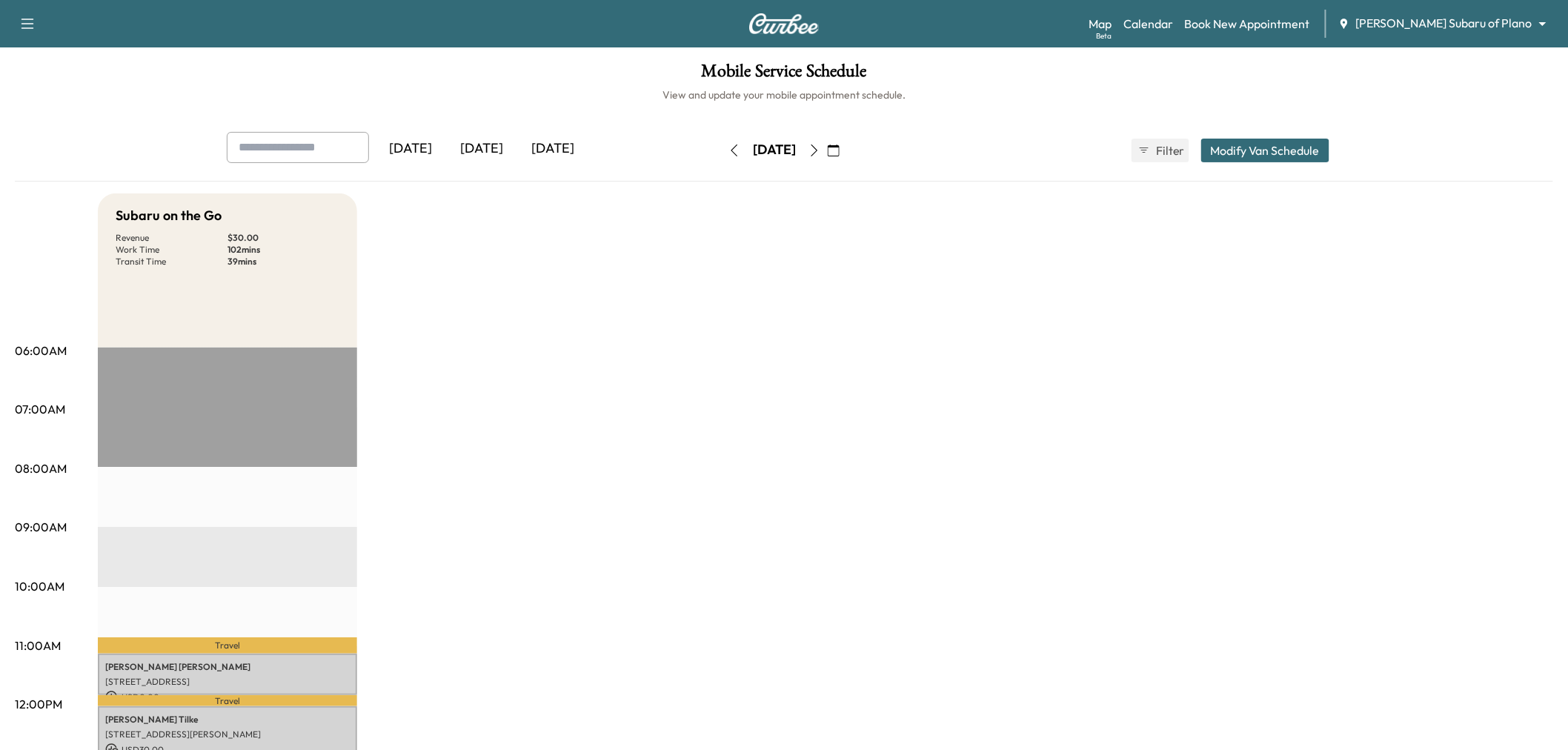
click at [840, 148] on icon "button" at bounding box center [834, 150] width 12 height 12
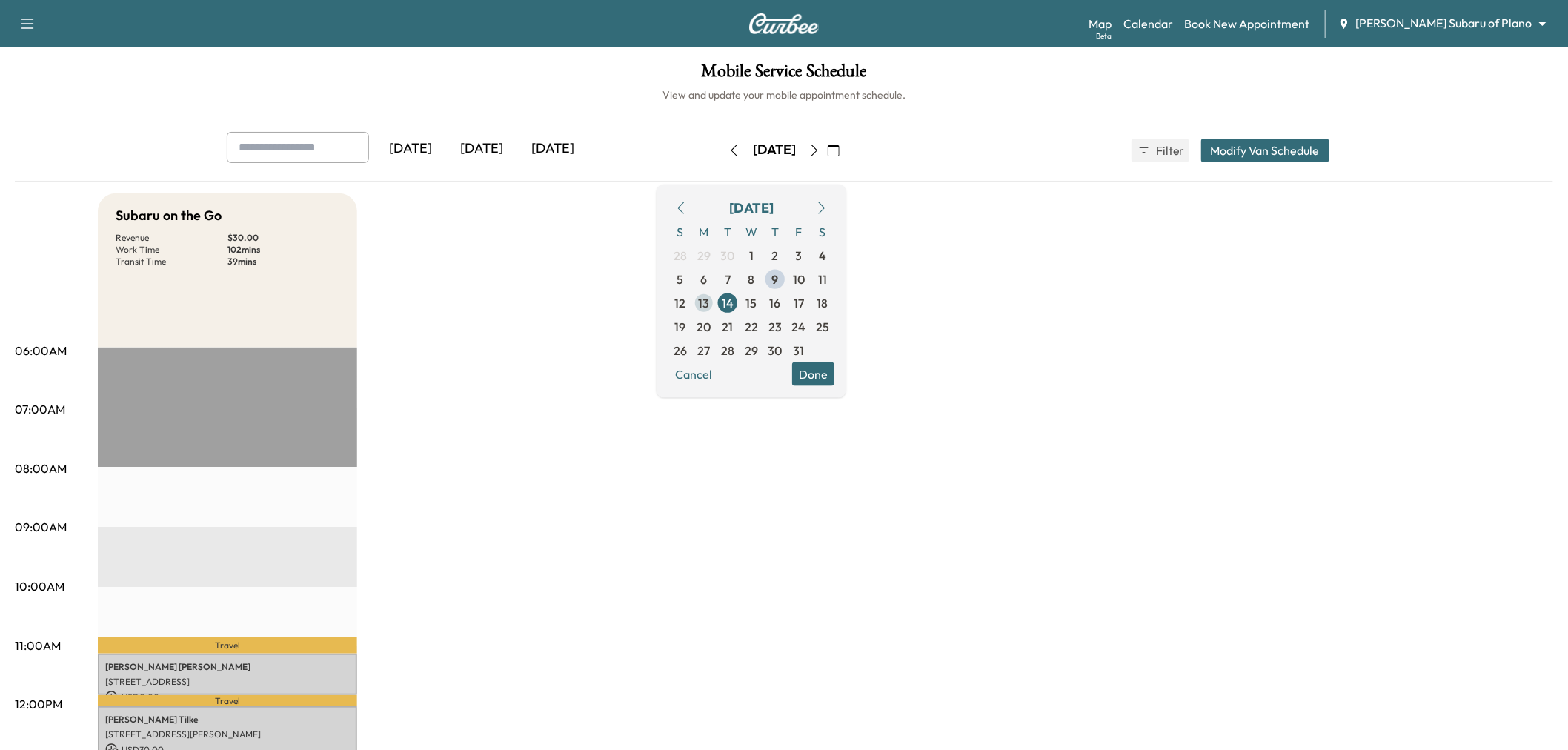
click at [710, 302] on span "13" at bounding box center [704, 303] width 11 height 17
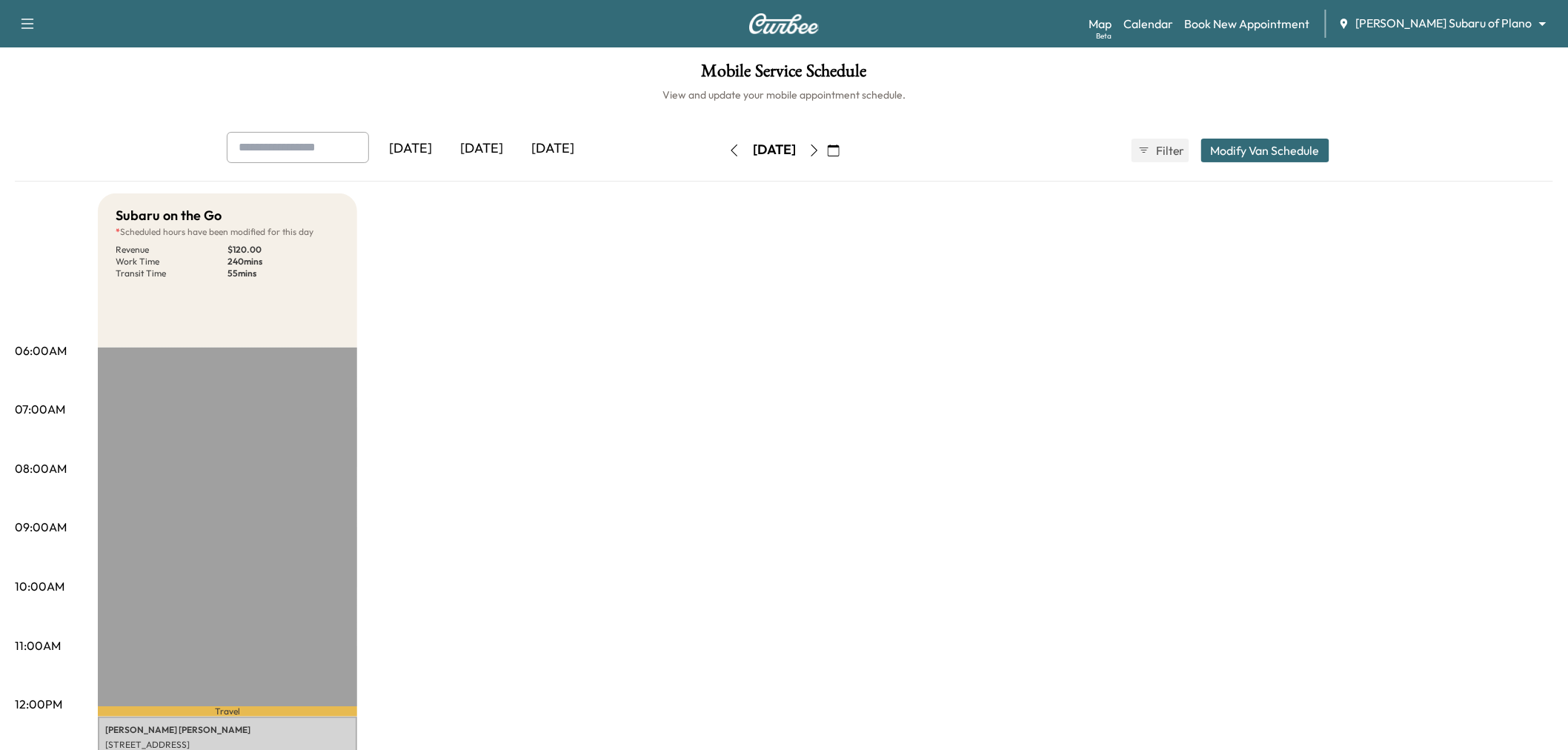
scroll to position [494, 0]
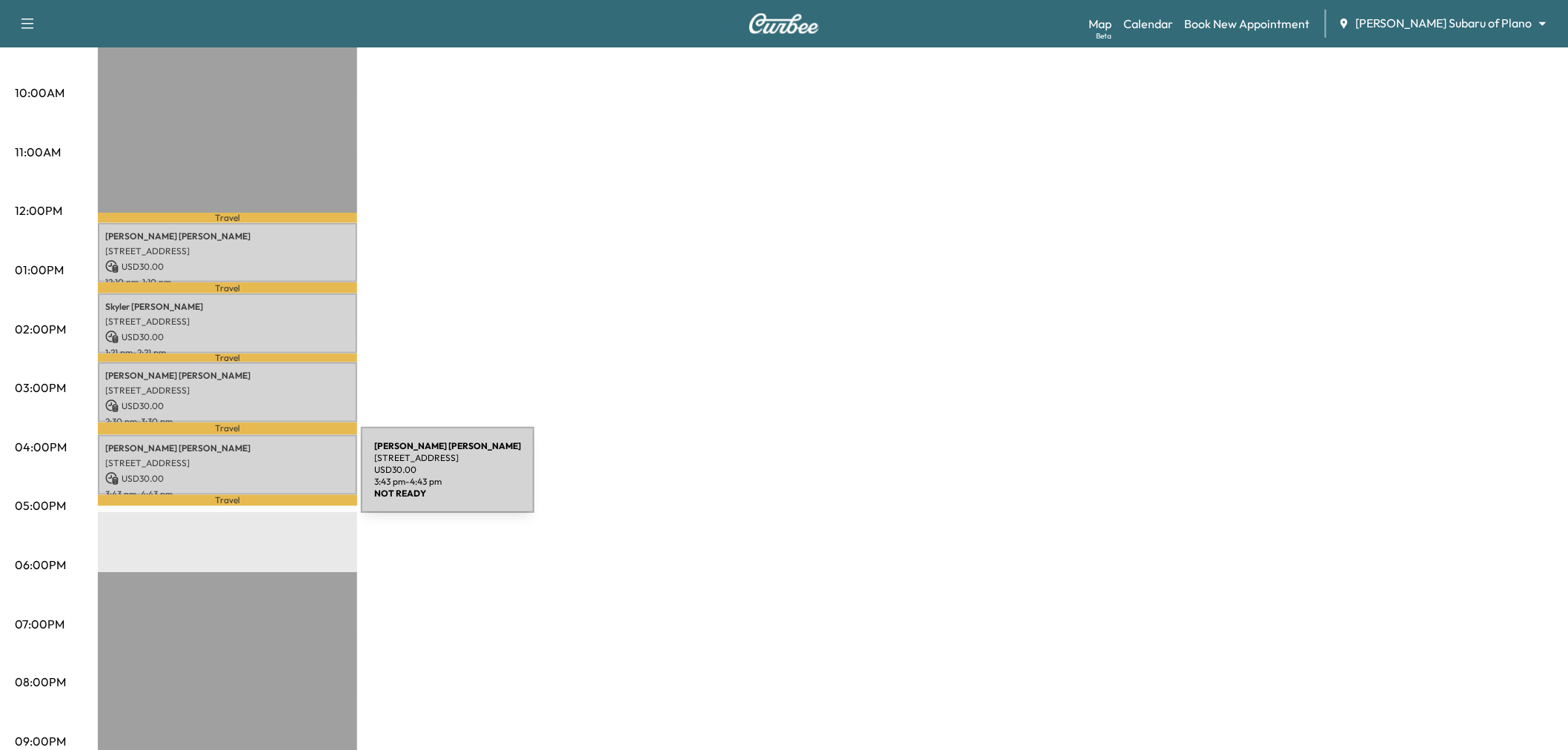
click at [262, 458] on p "4120 TIMBERGLEN RD, DALLAS, TX 75287, USA" at bounding box center [228, 463] width 244 height 12
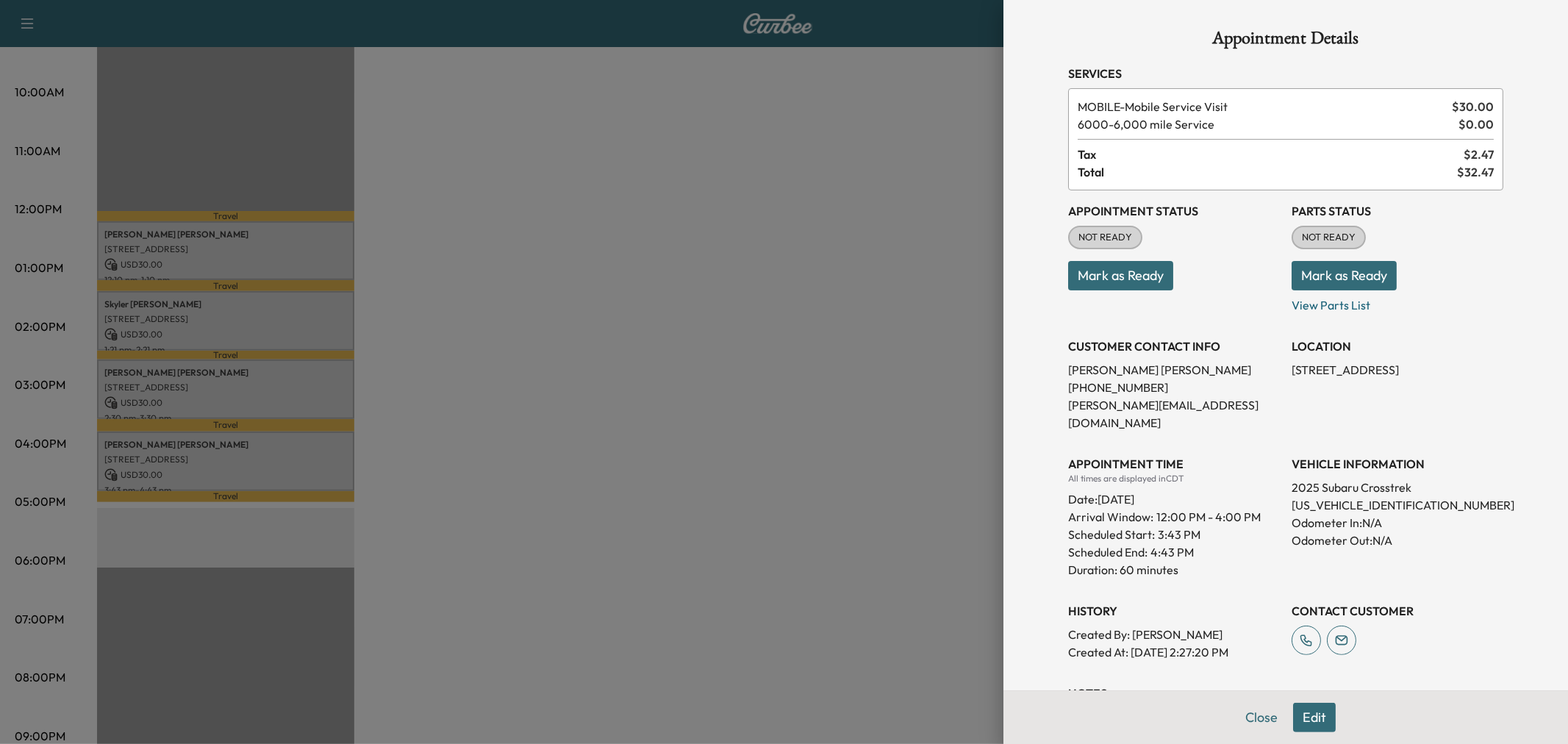
click at [763, 475] on div at bounding box center [784, 372] width 1568 height 744
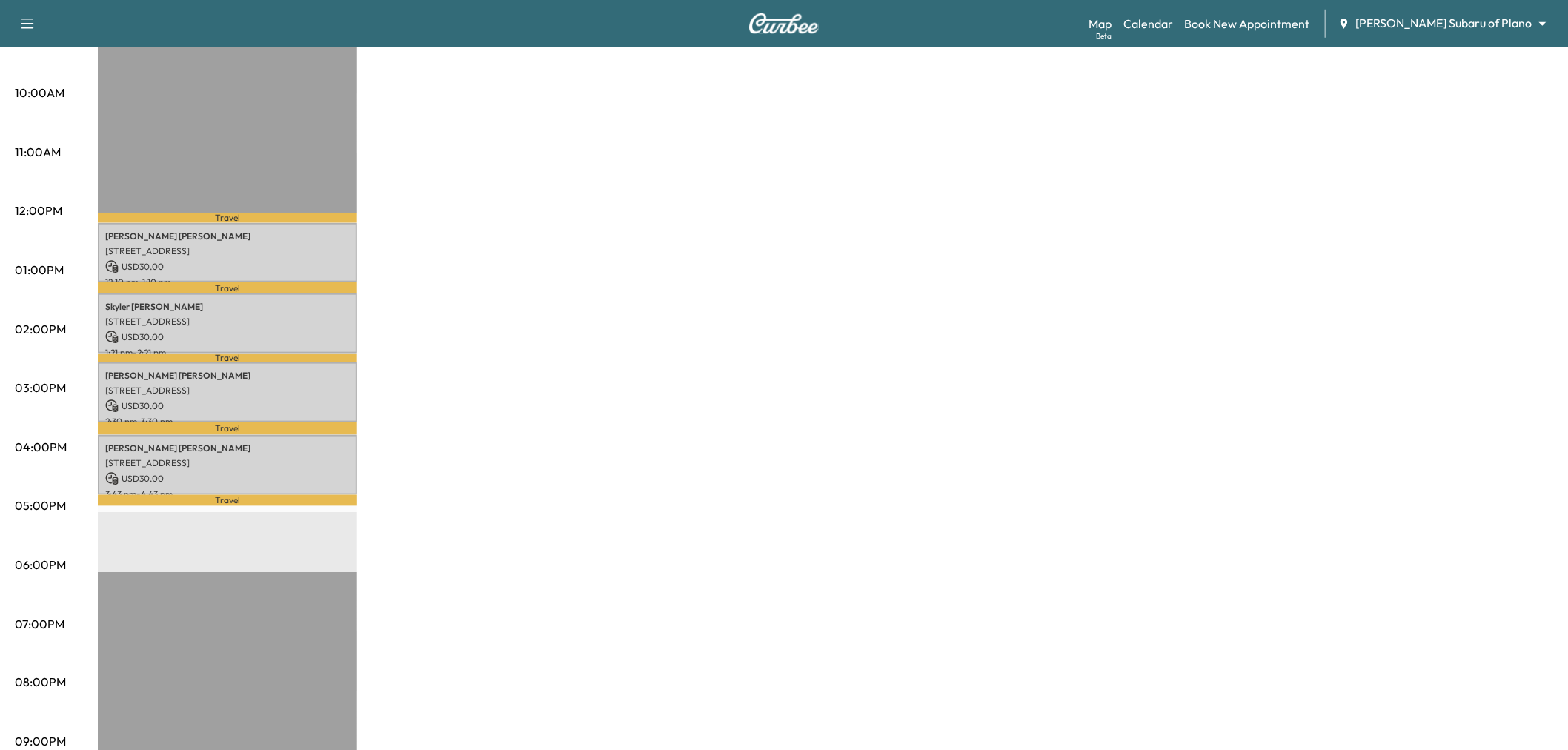
click at [319, 246] on p "15800 Spectrum Dr, Addison, TX 75001, USA" at bounding box center [228, 251] width 244 height 12
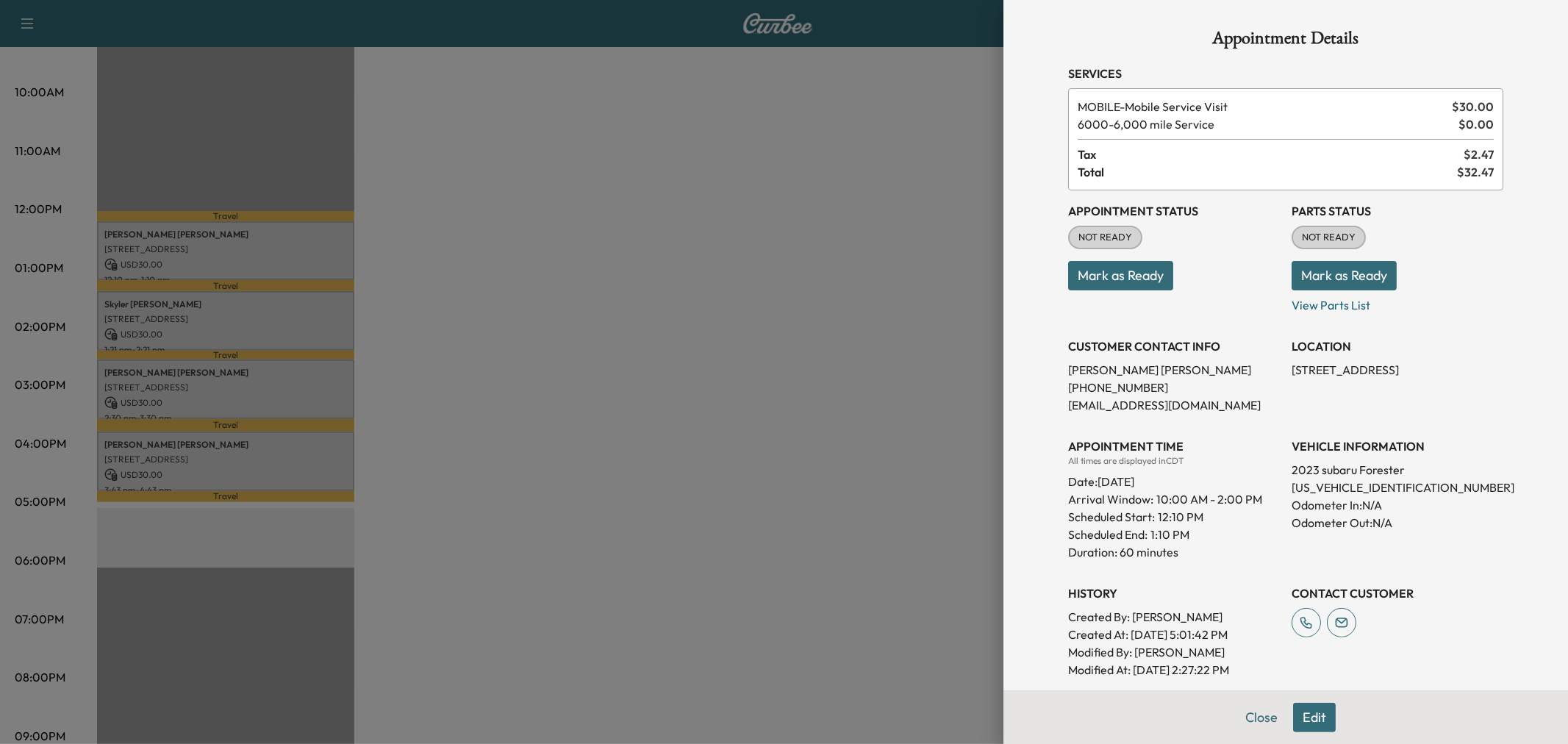
click at [316, 244] on div at bounding box center [784, 372] width 1568 height 744
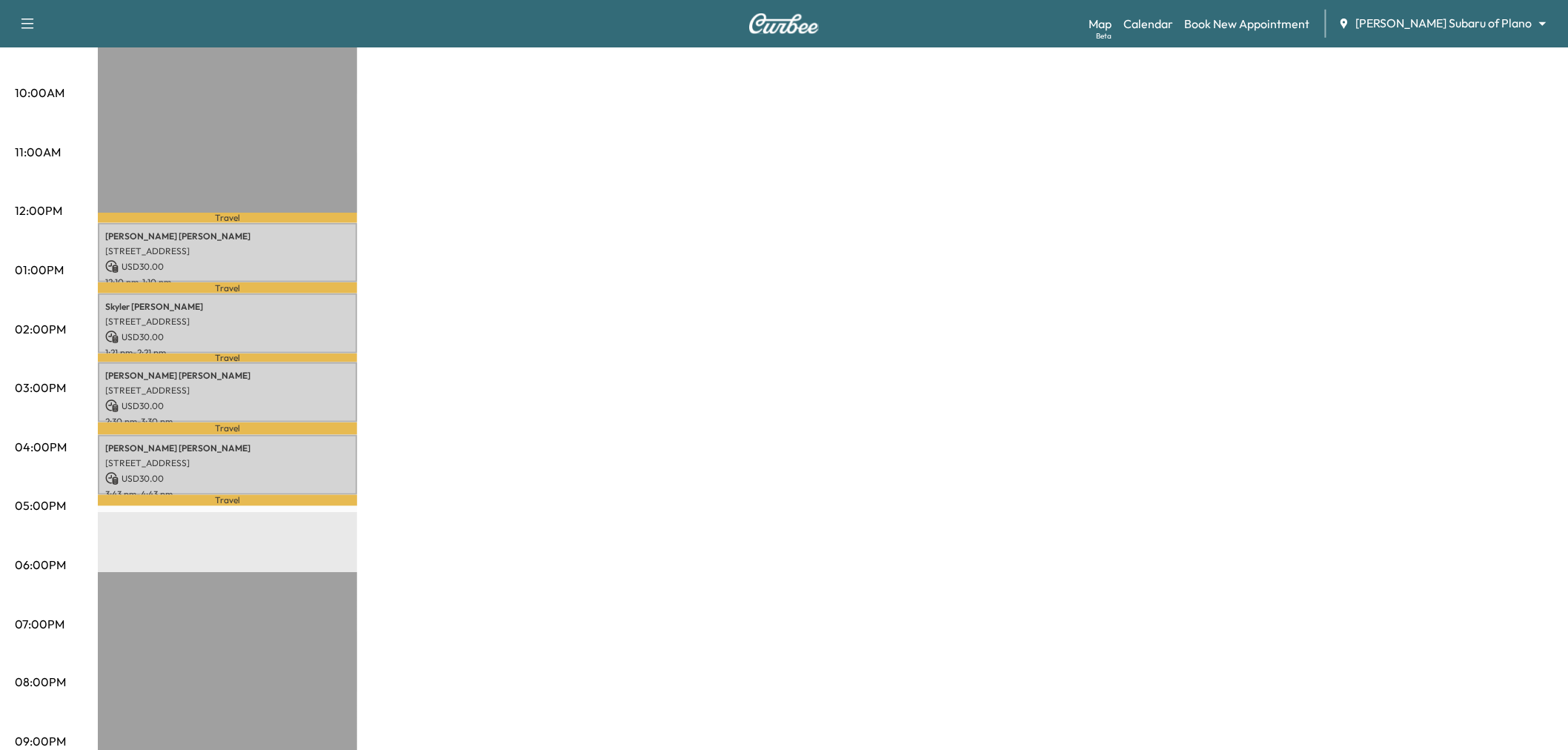
click at [316, 301] on p "Skyler Smith" at bounding box center [228, 307] width 244 height 12
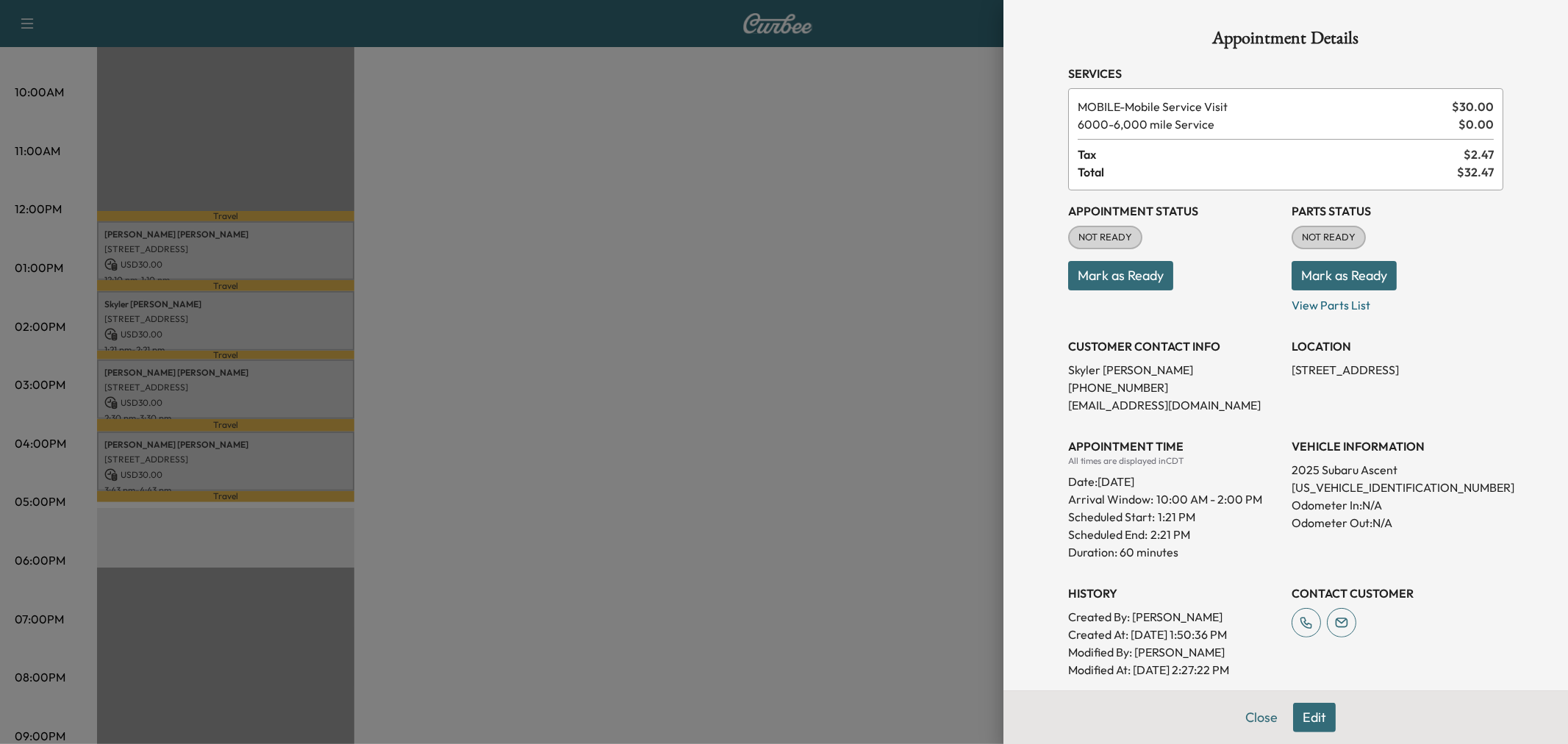
click at [314, 297] on div at bounding box center [784, 372] width 1568 height 744
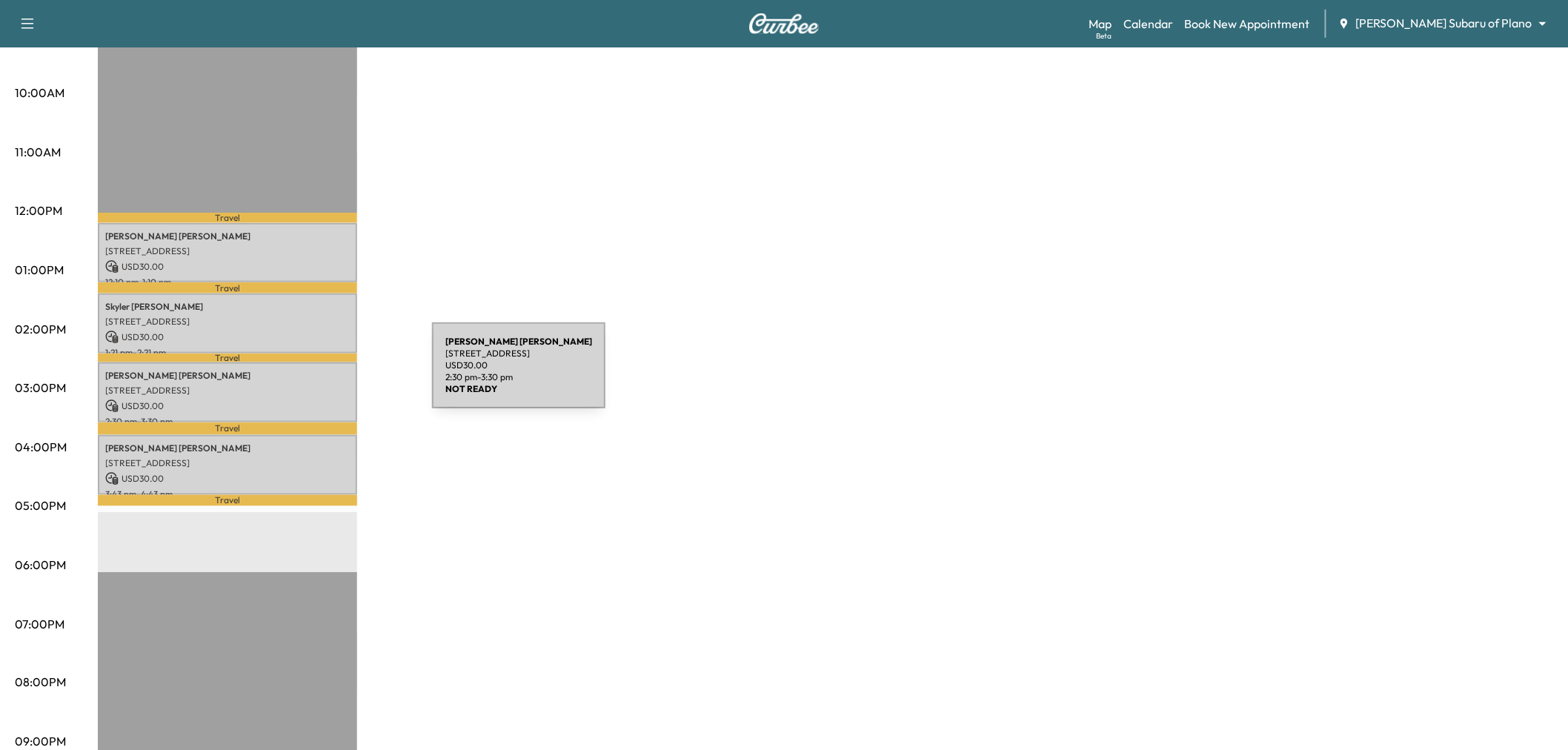
click at [321, 385] on p "3700 Mapleshade Ln, Plano, TX 75075, USA" at bounding box center [228, 391] width 244 height 12
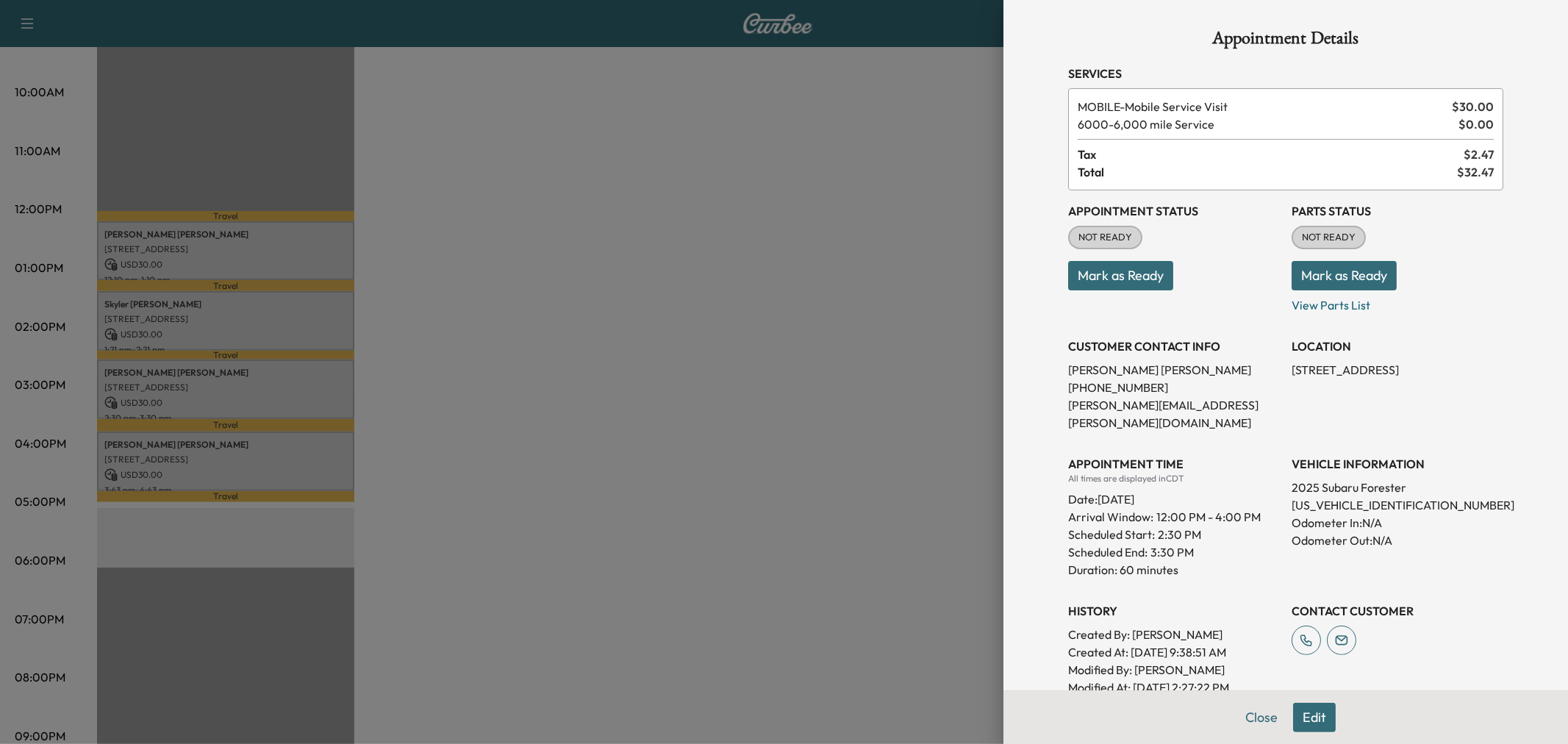
click at [318, 372] on div at bounding box center [784, 372] width 1568 height 744
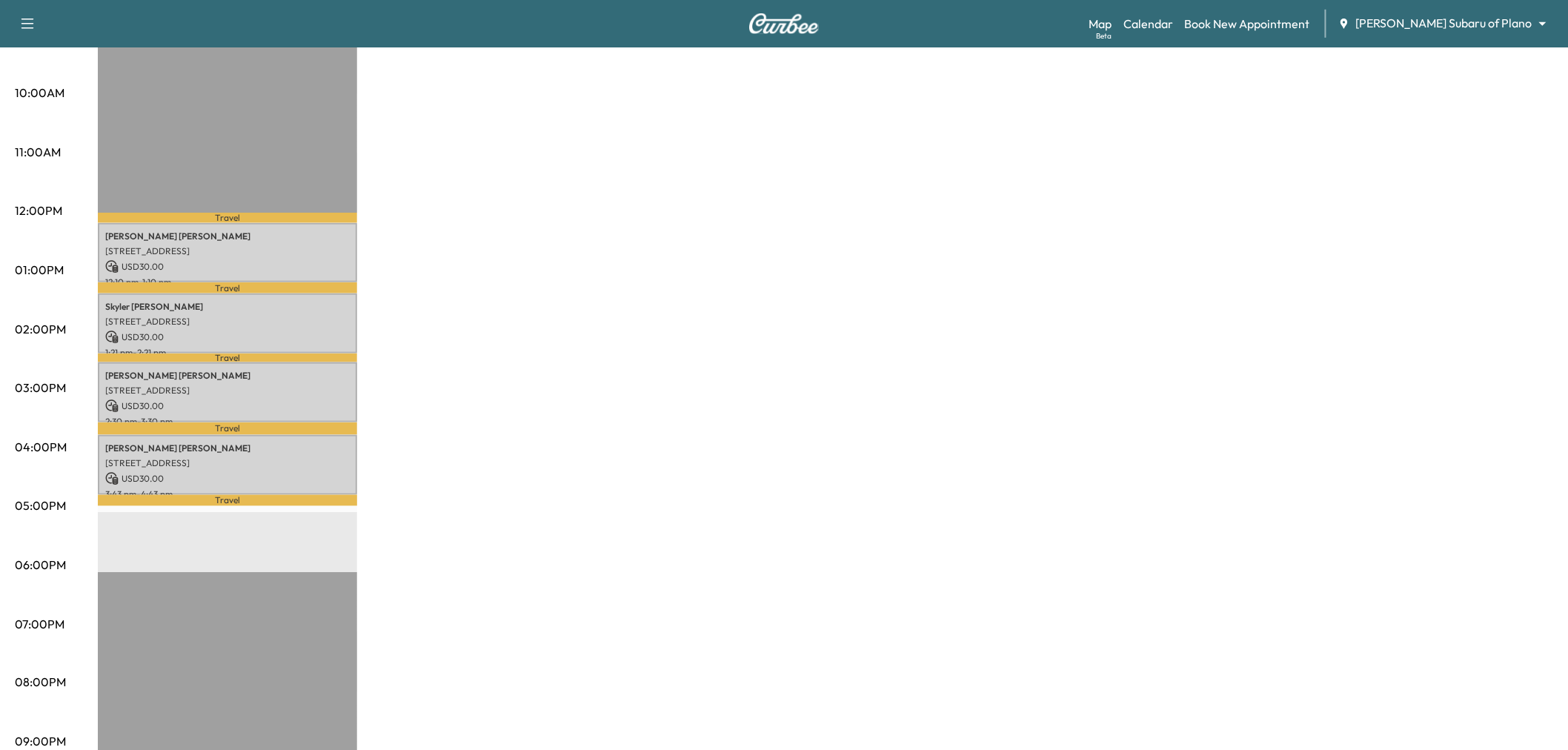
click at [316, 457] on p "4120 TIMBERGLEN RD, DALLAS, TX 75287, USA" at bounding box center [228, 463] width 244 height 12
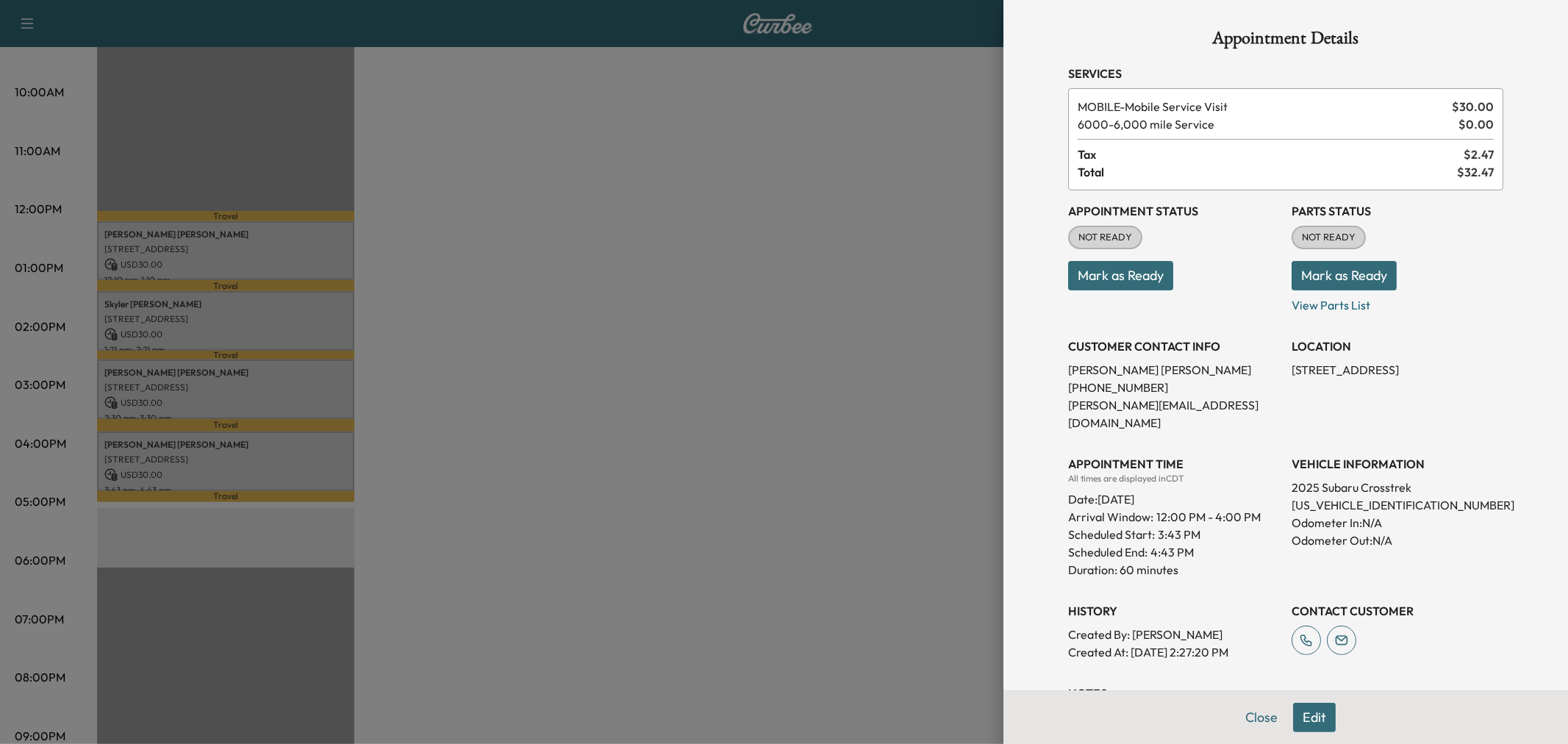
click at [314, 450] on div at bounding box center [784, 372] width 1568 height 744
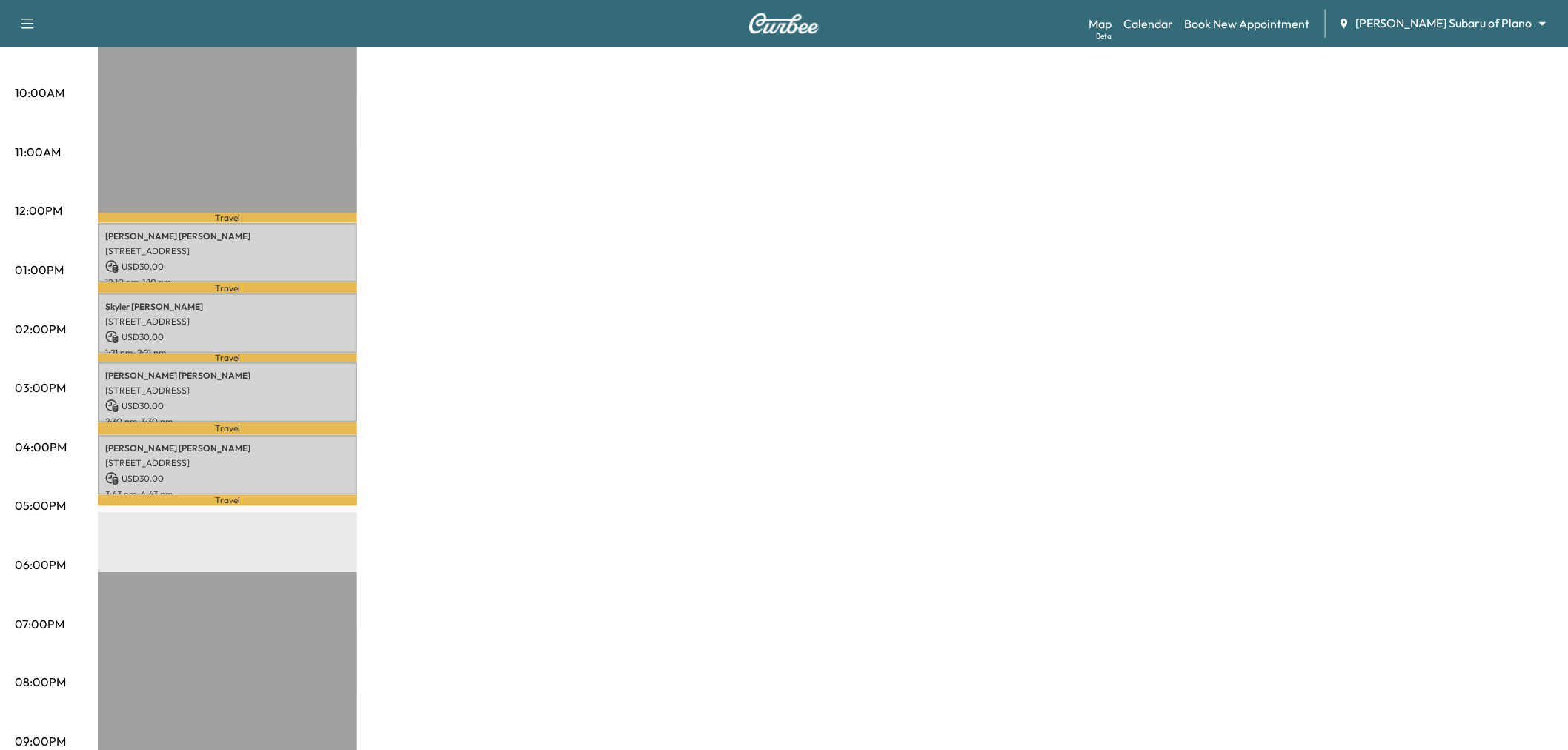
click at [630, 321] on div "Subaru on the Go * Scheduled hours have been modified for this day Revenue $ 12…" at bounding box center [825, 256] width 1456 height 1112
